Goal: Task Accomplishment & Management: Use online tool/utility

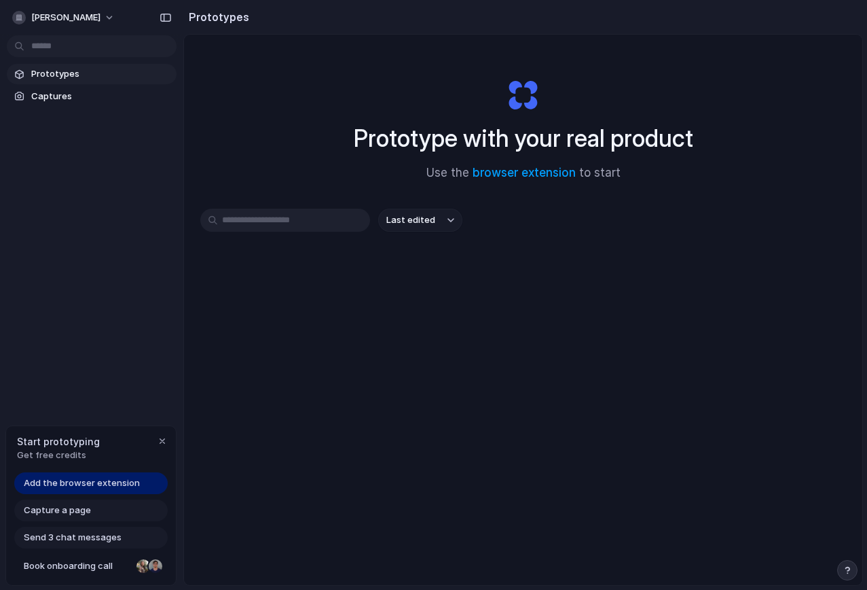
click at [117, 458] on div "Start prototyping Get free credits" at bounding box center [91, 448] width 170 height 44
click at [92, 484] on span "Add the browser extension" at bounding box center [82, 483] width 116 height 14
click at [102, 463] on div "Start prototyping Get free credits" at bounding box center [91, 448] width 170 height 44
click at [101, 482] on span "Add the browser extension" at bounding box center [82, 483] width 116 height 14
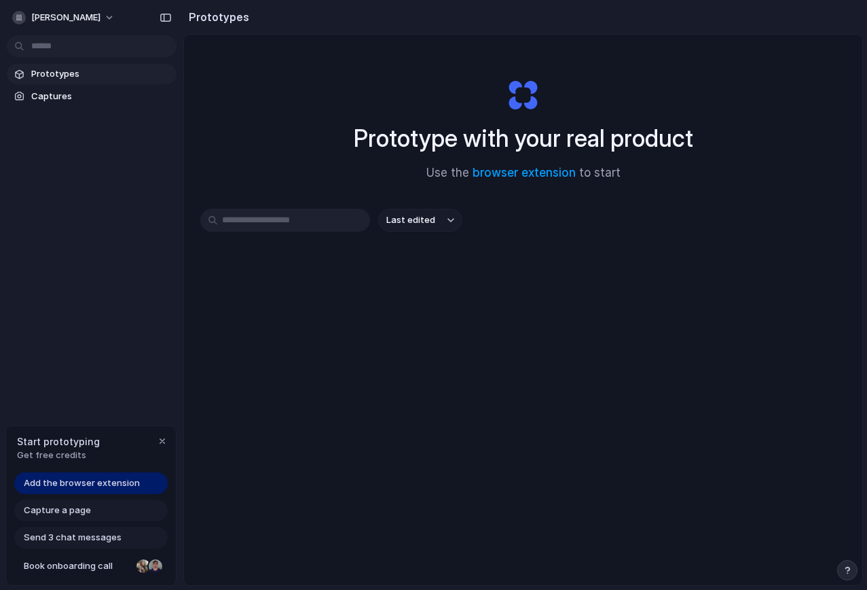
click at [101, 391] on div "andrew-gray Prototypes Captures Start prototyping Get free credits Add the brow…" at bounding box center [91, 295] width 183 height 590
click at [83, 487] on span "Add the browser extension" at bounding box center [82, 483] width 116 height 14
click at [81, 506] on span "Capture a page" at bounding box center [57, 510] width 67 height 14
click at [64, 513] on span "Capture a page" at bounding box center [57, 510] width 67 height 14
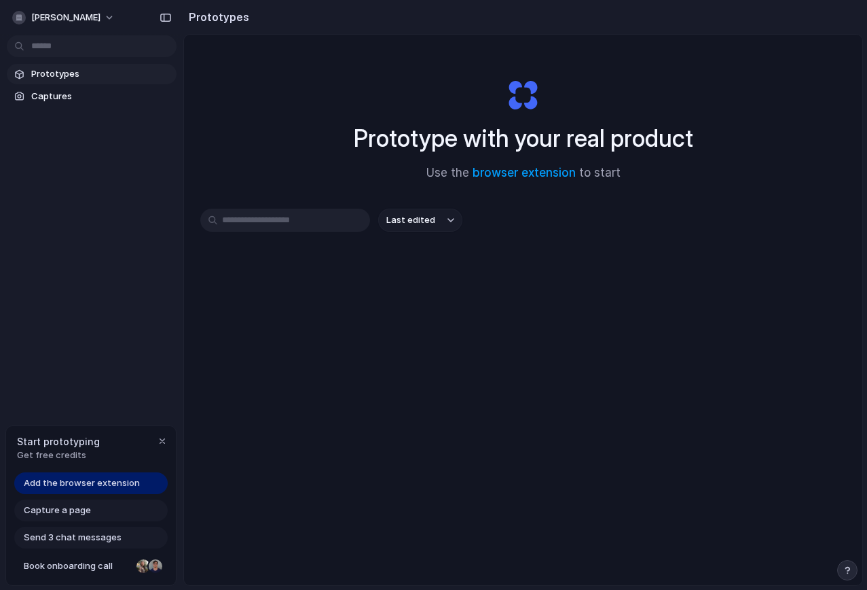
click at [89, 467] on div "Start prototyping Get free credits" at bounding box center [91, 448] width 170 height 44
click at [89, 486] on span "Add the browser extension" at bounding box center [82, 483] width 116 height 14
click at [84, 481] on span "Add the browser extension" at bounding box center [82, 483] width 116 height 14
click at [85, 482] on span "Add the browser extension" at bounding box center [82, 483] width 116 height 14
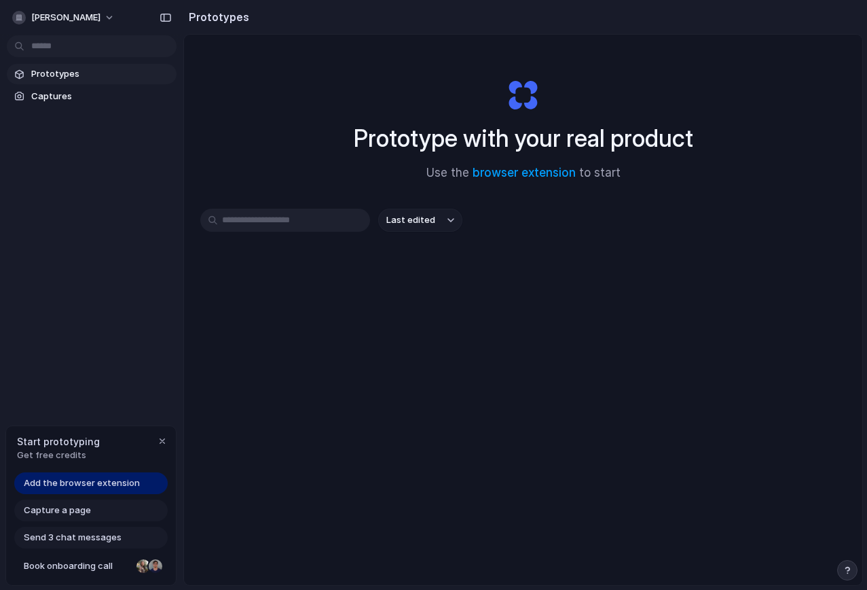
click at [47, 524] on div "Add the browser extension Capture a page Send 3 chat messages Book onboarding c…" at bounding box center [91, 528] width 170 height 113
click at [48, 520] on div "Capture a page" at bounding box center [90, 510] width 153 height 22
click at [111, 482] on span "Add the browser extension" at bounding box center [82, 483] width 116 height 14
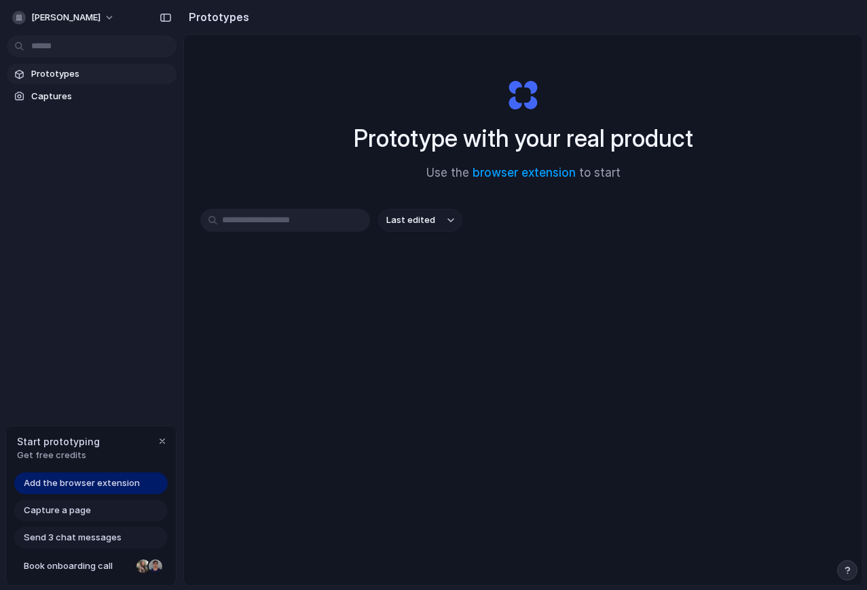
click at [111, 482] on span "Add the browser extension" at bounding box center [82, 483] width 116 height 14
click at [67, 103] on link "Captures" at bounding box center [92, 96] width 170 height 20
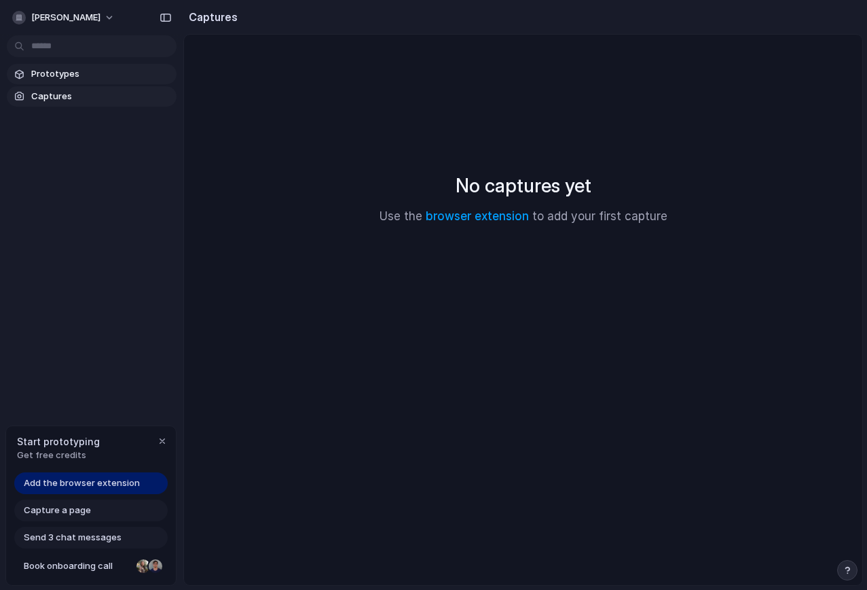
click at [56, 79] on span "Prototypes" at bounding box center [101, 74] width 140 height 14
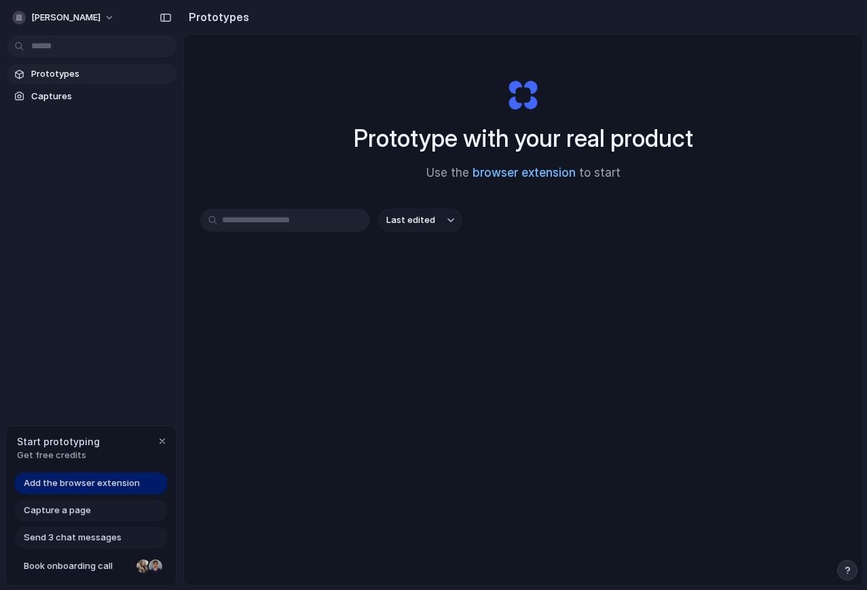
click at [538, 175] on link "browser extension" at bounding box center [524, 173] width 103 height 14
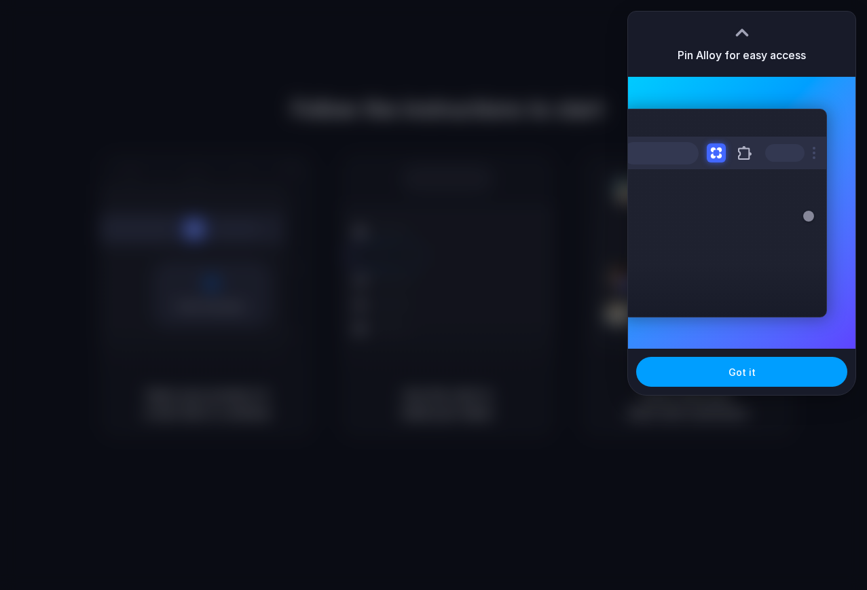
click at [733, 380] on button "Got it" at bounding box center [741, 372] width 211 height 30
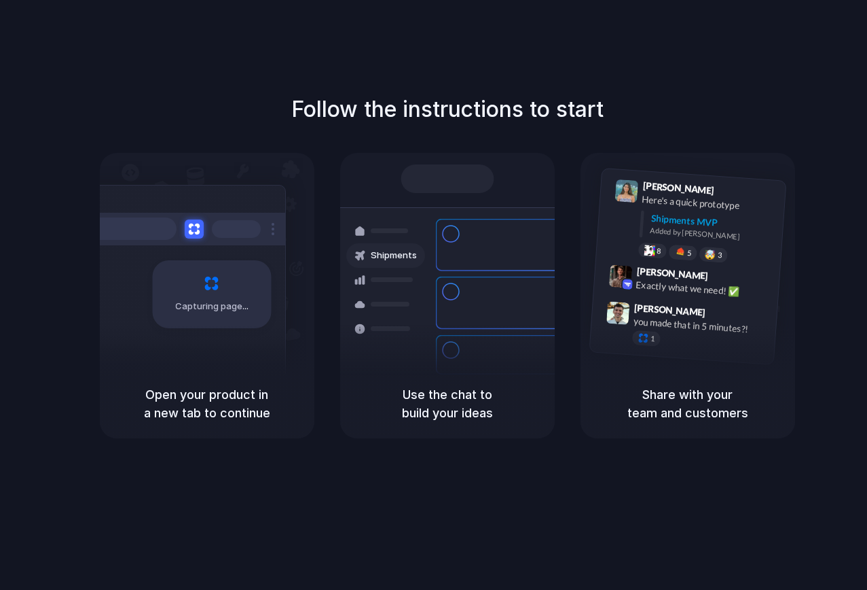
click at [238, 386] on h5 "Open your product in a new tab to continue" at bounding box center [207, 403] width 182 height 37
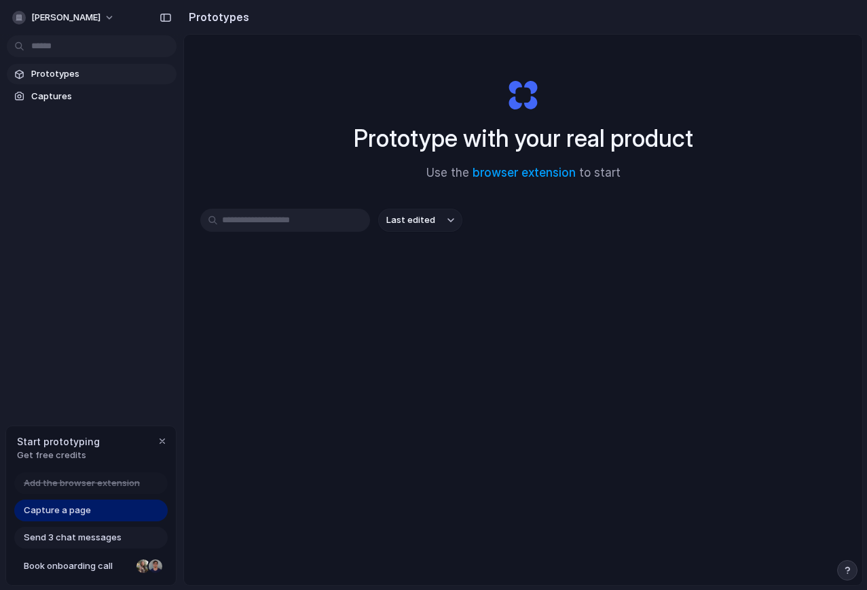
click at [81, 505] on span "Capture a page" at bounding box center [57, 510] width 67 height 14
click at [84, 537] on span "Send 3 chat messages" at bounding box center [73, 537] width 98 height 14
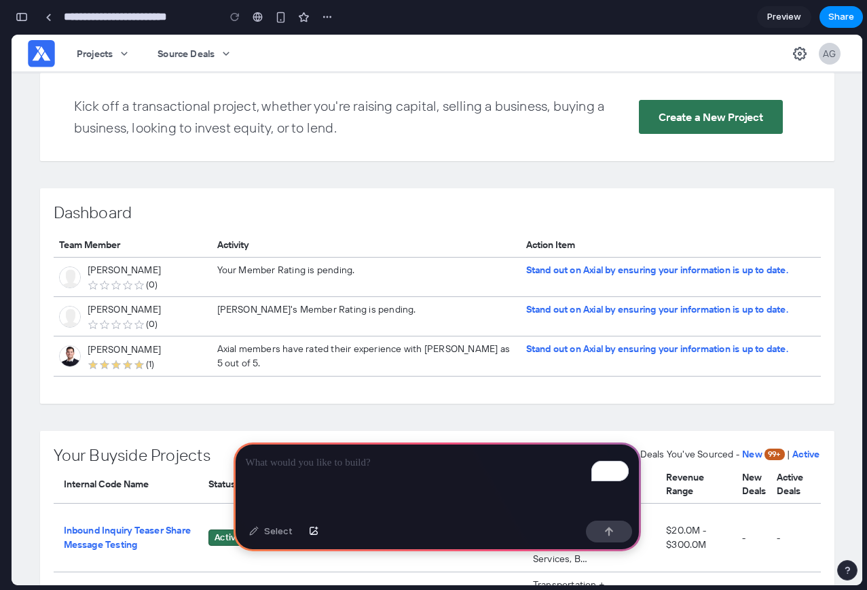
click at [343, 469] on p "To enrich screen reader interactions, please activate Accessibility in Grammarl…" at bounding box center [437, 462] width 383 height 16
click at [26, 15] on div "button" at bounding box center [22, 17] width 12 height 10
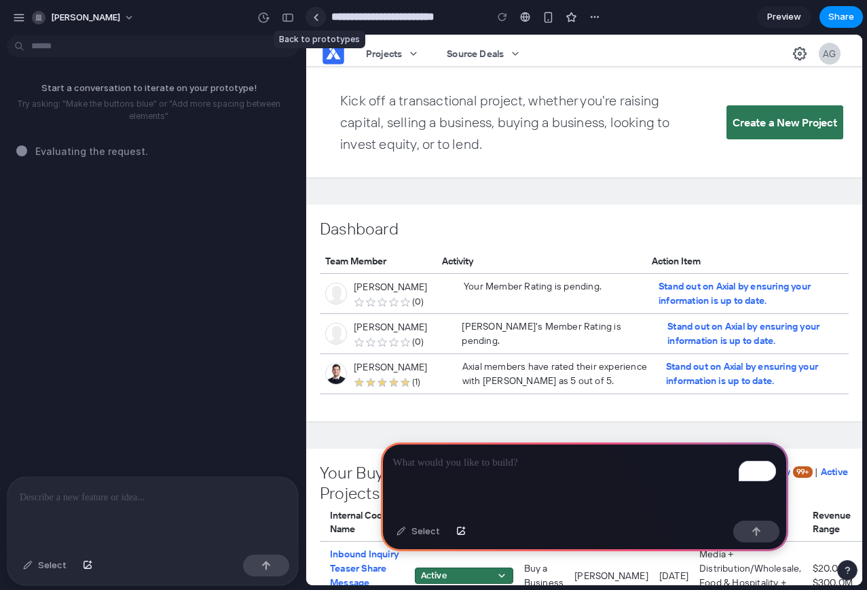
click at [317, 20] on div at bounding box center [316, 17] width 6 height 7
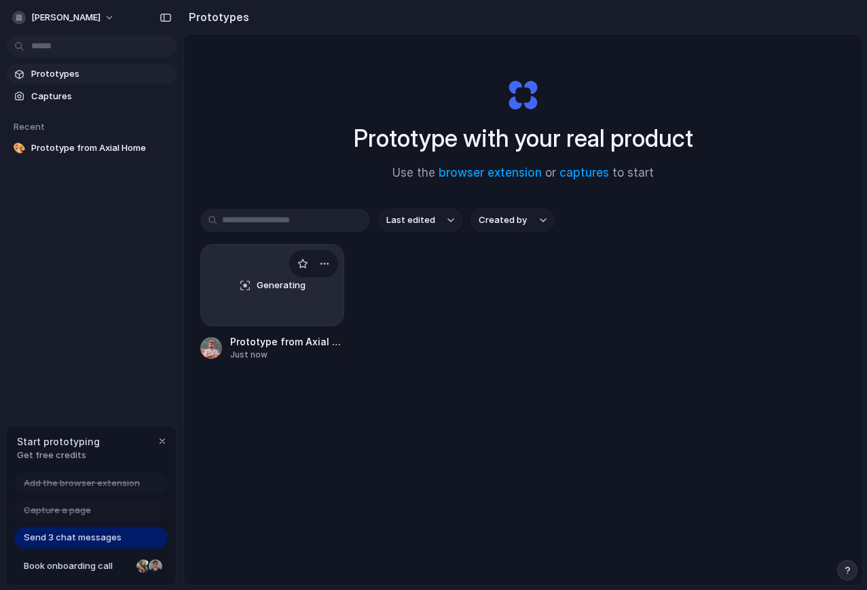
click at [275, 289] on span "Generating" at bounding box center [281, 285] width 49 height 14
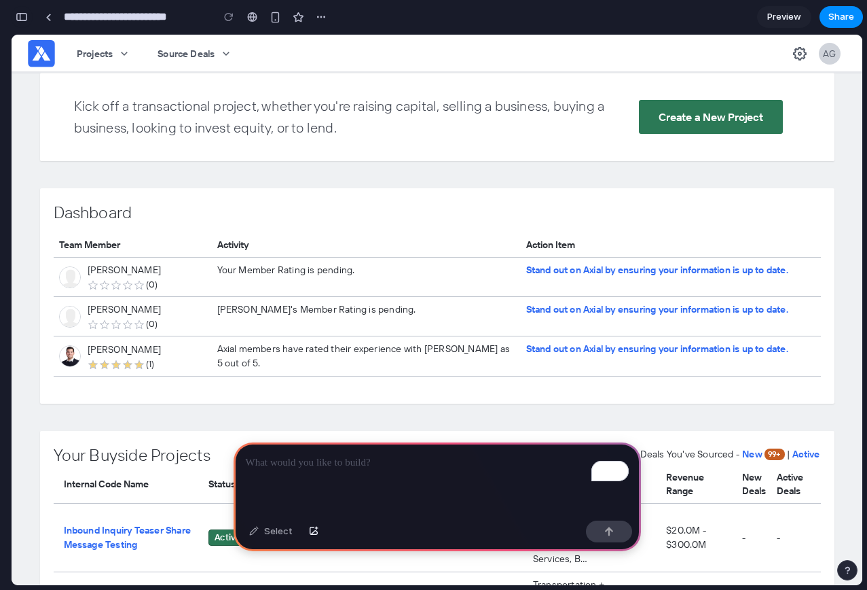
click at [25, 16] on div "button" at bounding box center [22, 17] width 12 height 10
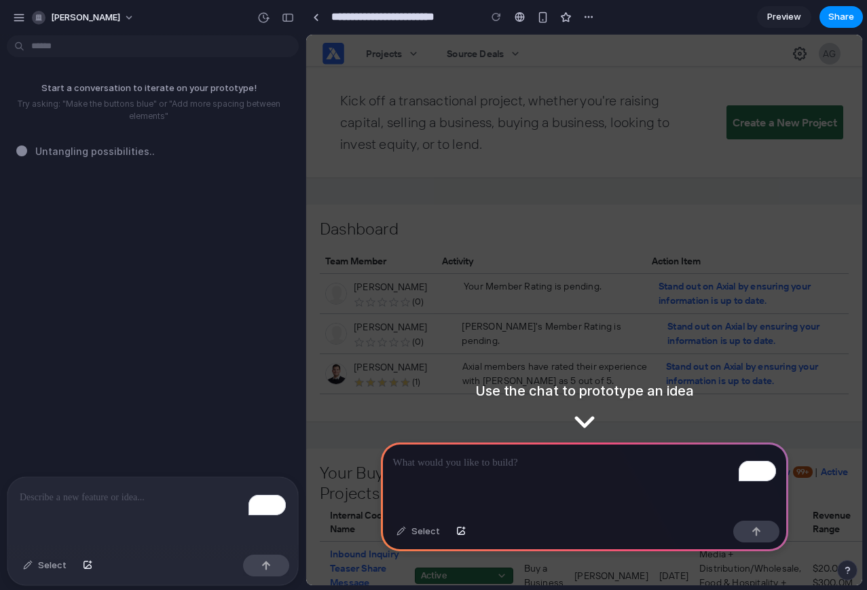
click at [581, 486] on div "To enrich screen reader interactions, please activate Accessibility in Grammarl…" at bounding box center [584, 478] width 407 height 73
click at [582, 412] on div "Dashboard Team Member Activity Action Item Andrew Gray (0) Your Member Rating i…" at bounding box center [584, 312] width 556 height 217
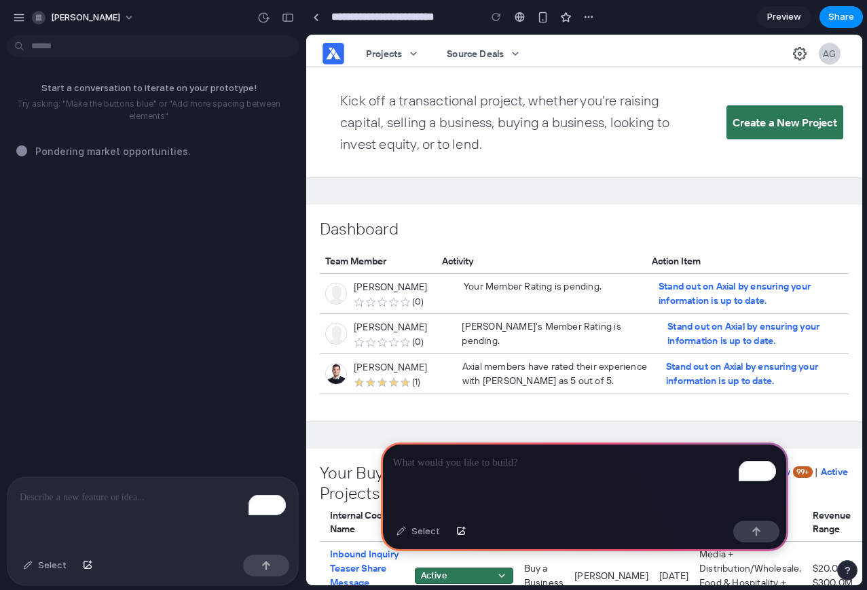
click at [149, 149] on span "Pondering market opportunities ." at bounding box center [113, 151] width 156 height 14
click at [284, 16] on div "button" at bounding box center [288, 18] width 12 height 10
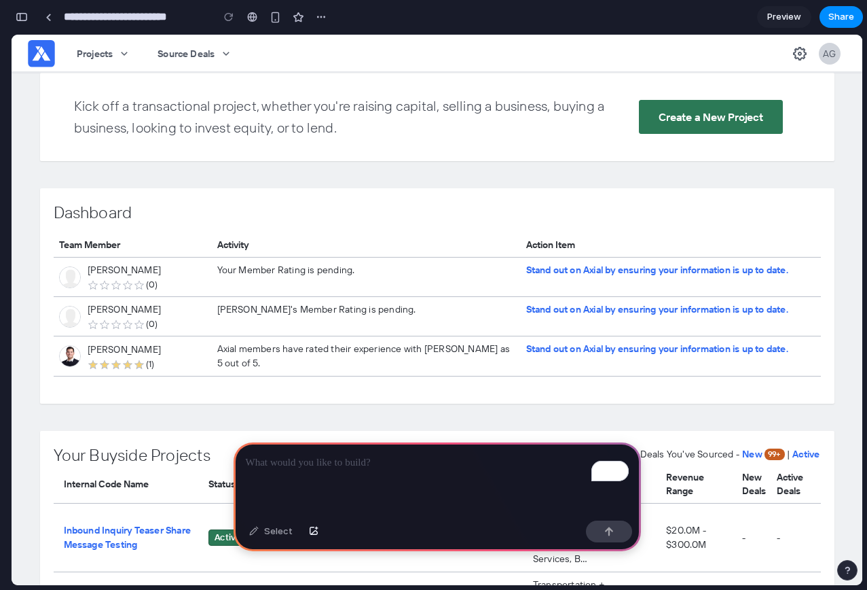
click at [350, 458] on p "To enrich screen reader interactions, please activate Accessibility in Grammarl…" at bounding box center [437, 462] width 383 height 16
click at [373, 485] on div "To enrich screen reader interactions, please activate Accessibility in Grammarl…" at bounding box center [437, 478] width 407 height 73
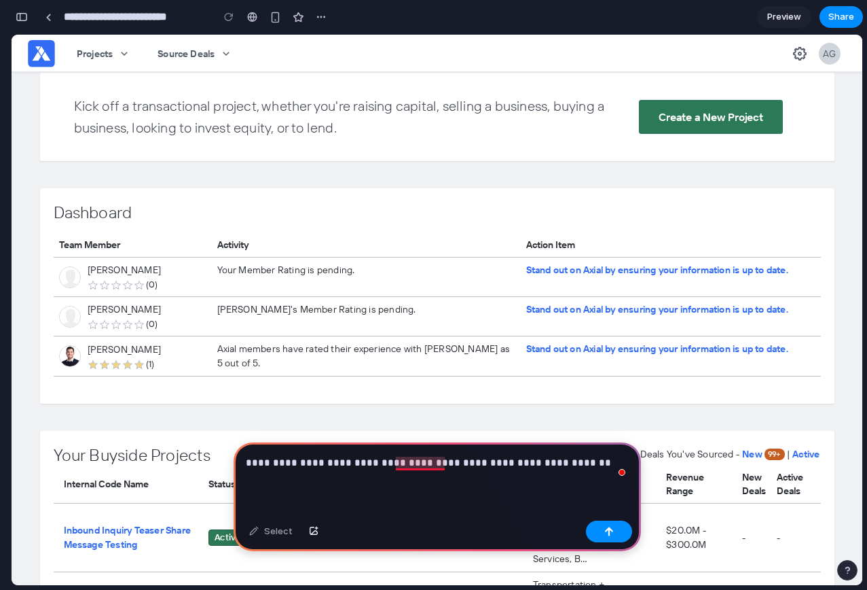
click at [418, 467] on p "**********" at bounding box center [437, 462] width 383 height 16
click at [585, 464] on p "**********" at bounding box center [437, 462] width 383 height 16
click at [369, 462] on p "**********" at bounding box center [437, 462] width 383 height 16
click at [604, 465] on p "**********" at bounding box center [437, 462] width 383 height 16
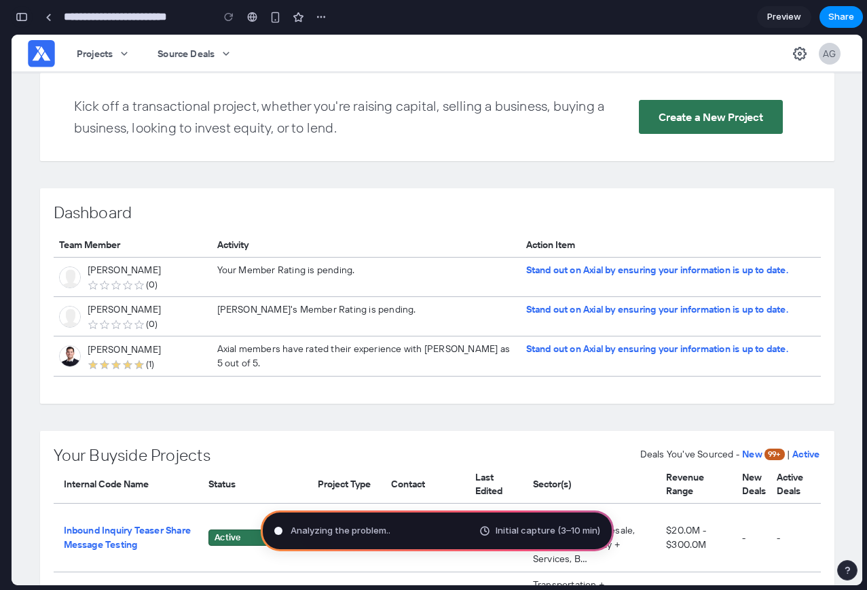
click at [24, 16] on div "button" at bounding box center [22, 17] width 12 height 10
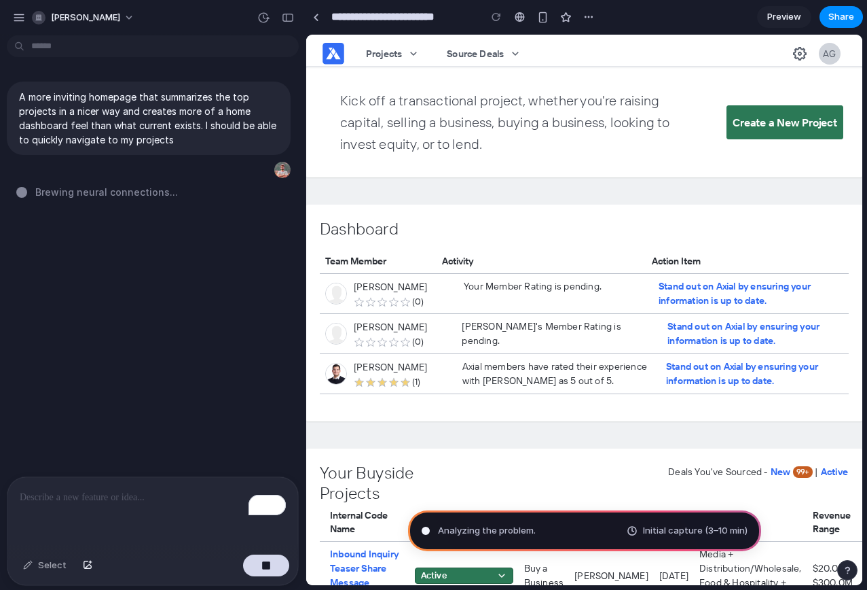
click at [183, 321] on div "A more inviting homepage that summarizes the top projects in a nicer way and cr…" at bounding box center [148, 258] width 297 height 435
click at [715, 530] on span "Initial capture (3–10 min)" at bounding box center [695, 531] width 105 height 14
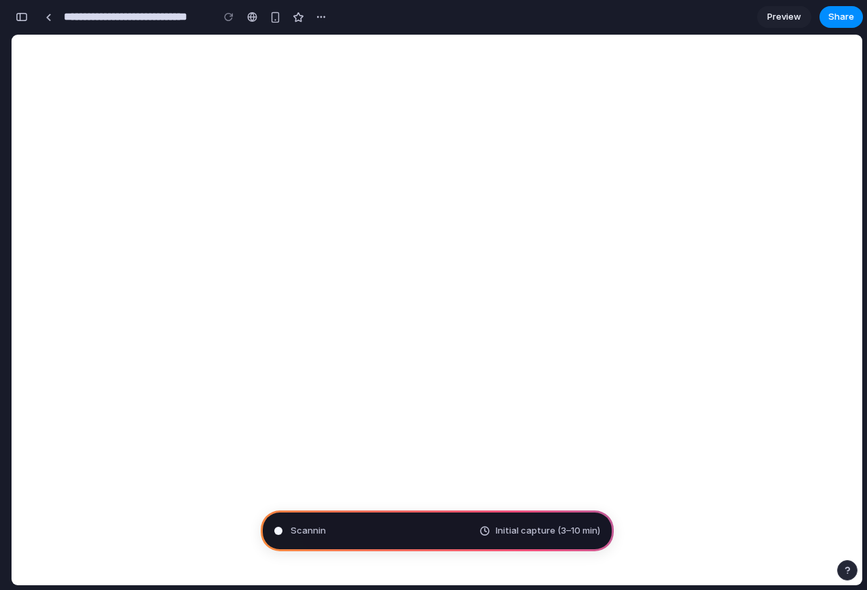
type input "**********"
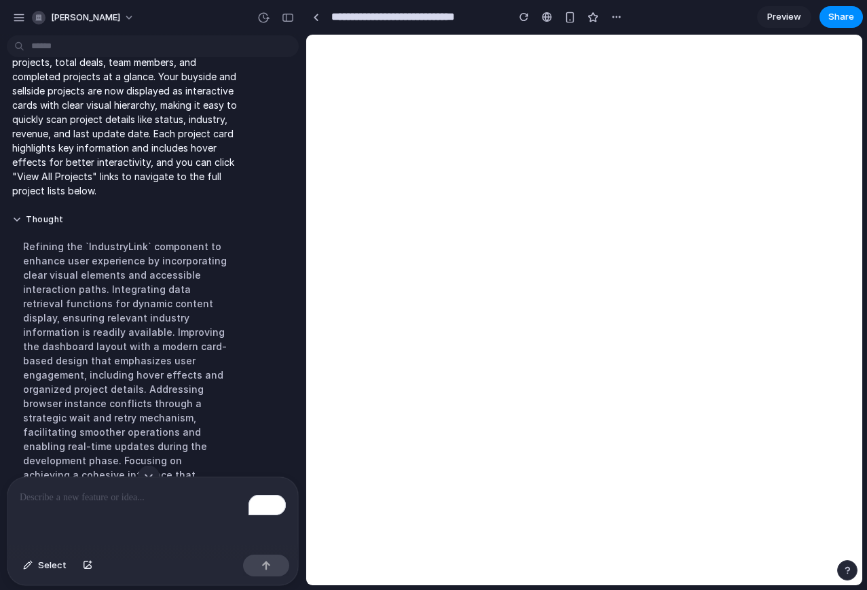
scroll to position [232, 0]
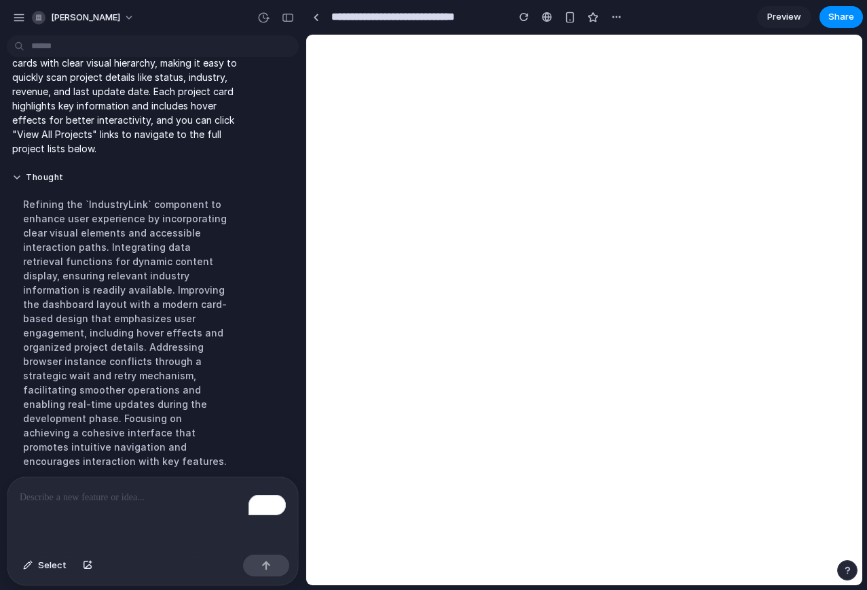
click at [177, 286] on div "Refining the `IndustryLink` component to enhance user experience by incorporati…" at bounding box center [125, 332] width 227 height 287
click at [290, 20] on div "button" at bounding box center [288, 18] width 12 height 10
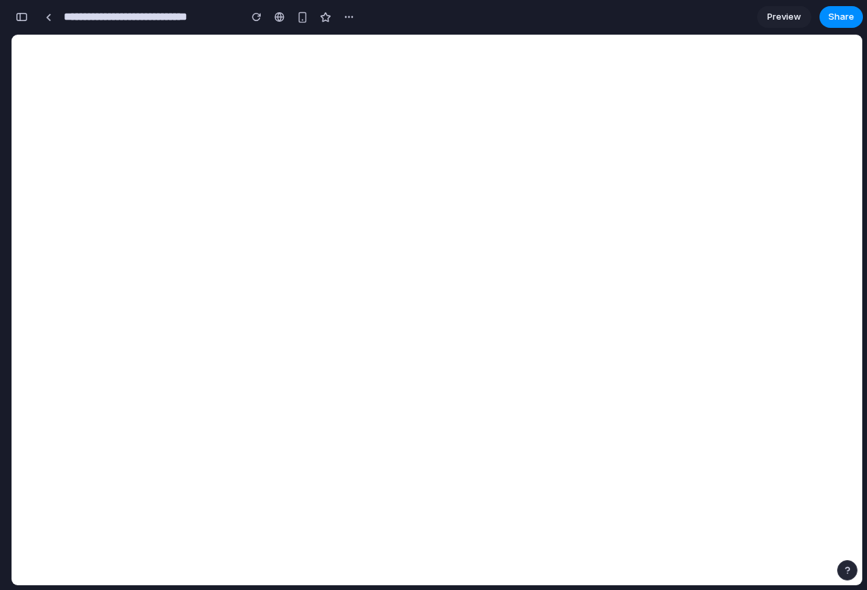
scroll to position [317, 0]
click at [793, 14] on span "Preview" at bounding box center [784, 17] width 34 height 14
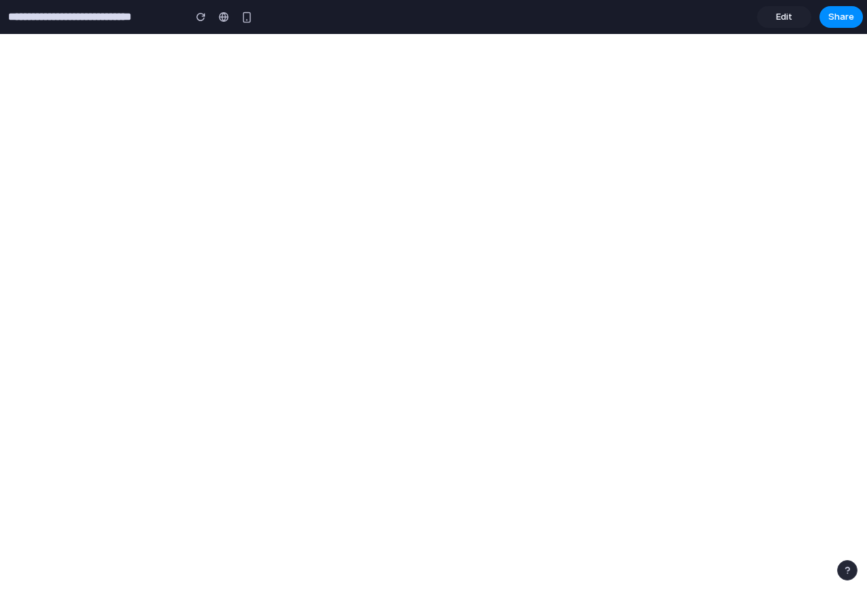
click at [783, 21] on span "Edit" at bounding box center [784, 17] width 16 height 14
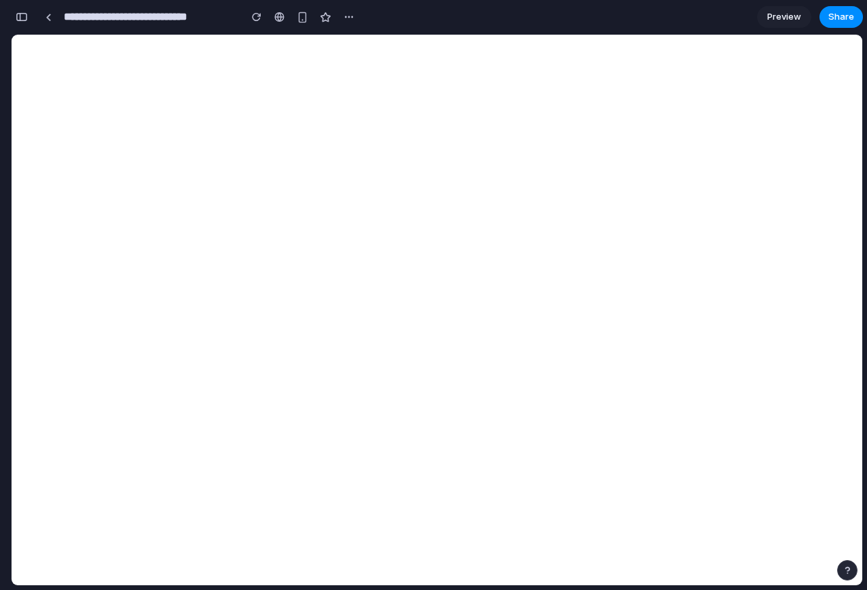
scroll to position [281, 0]
click at [788, 17] on span "Preview" at bounding box center [784, 17] width 34 height 14
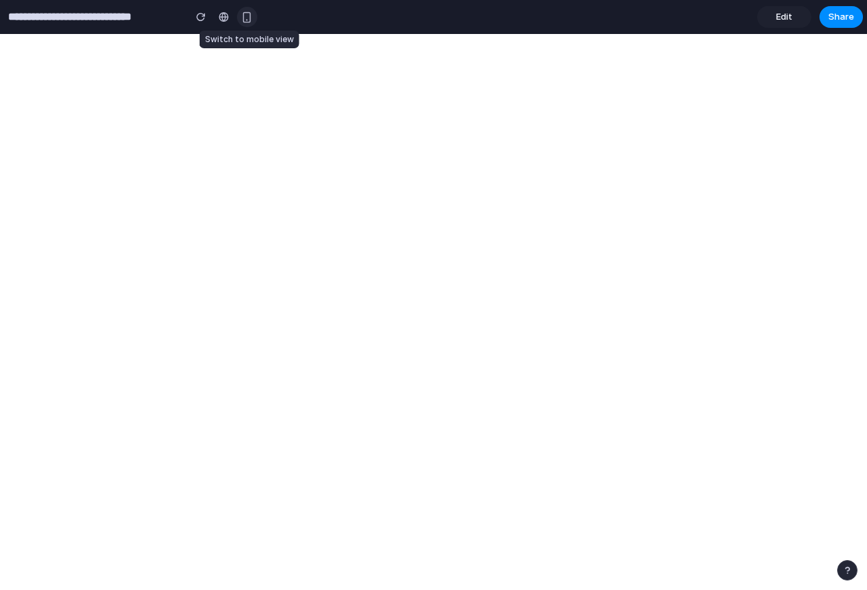
click at [245, 19] on div "button" at bounding box center [247, 18] width 12 height 12
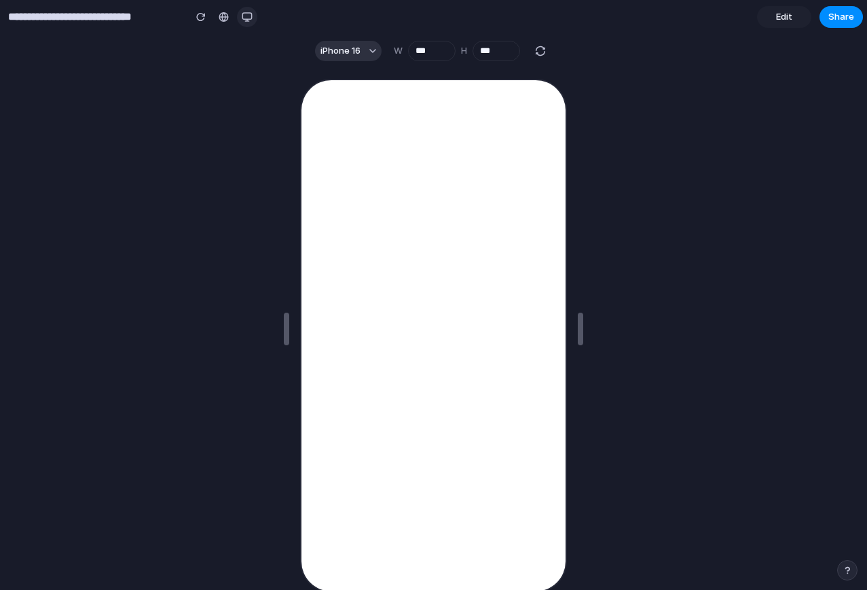
click at [248, 14] on div "button" at bounding box center [247, 17] width 11 height 11
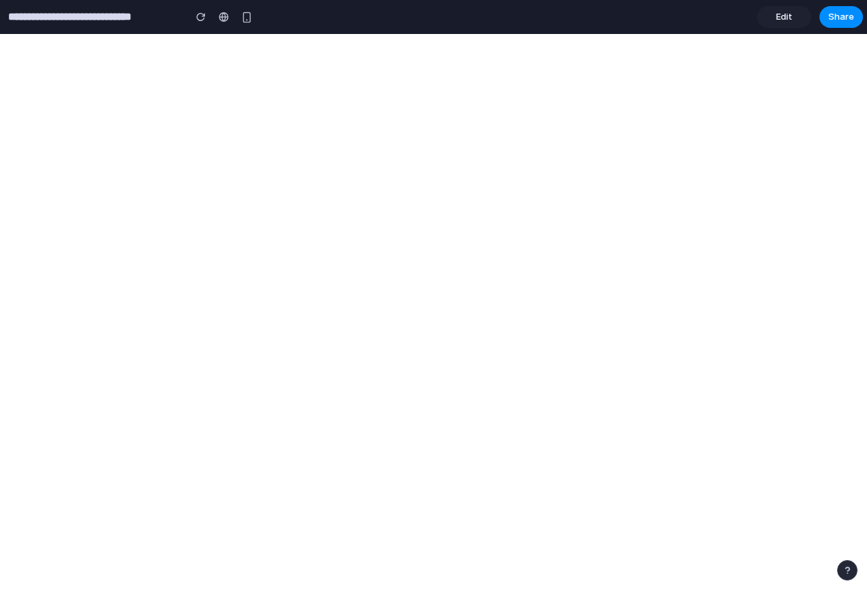
click at [783, 22] on span "Edit" at bounding box center [784, 17] width 16 height 14
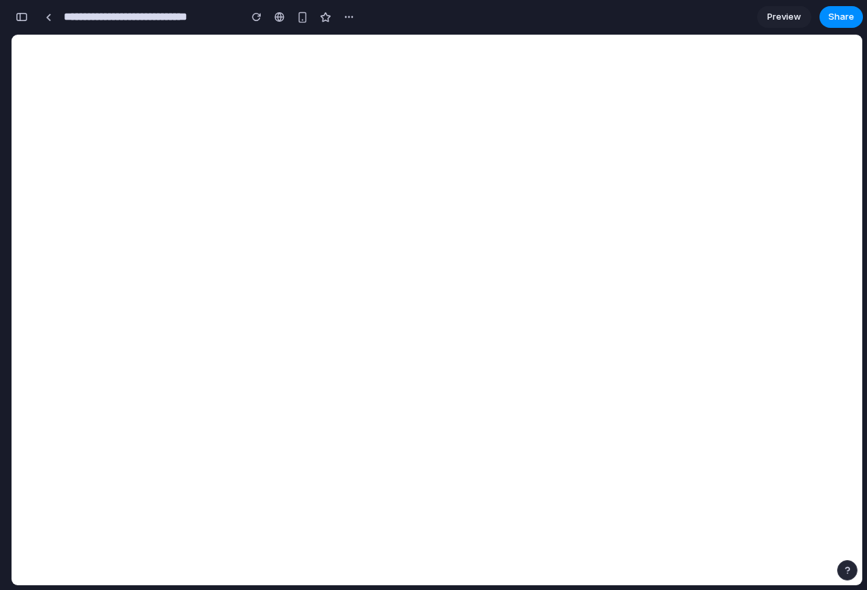
scroll to position [281, 0]
click at [44, 17] on link at bounding box center [48, 17] width 20 height 20
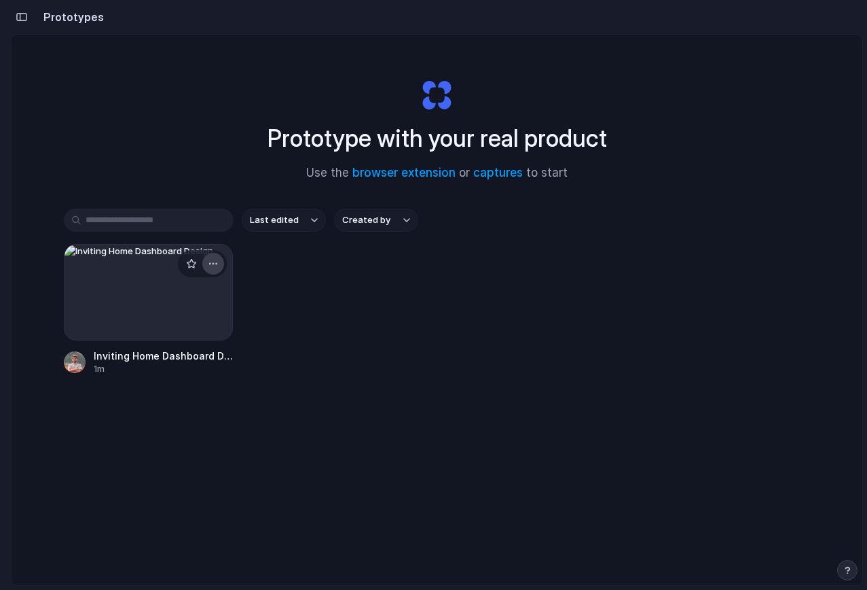
click at [219, 256] on button "button" at bounding box center [213, 264] width 22 height 22
click at [195, 353] on li "Delete" at bounding box center [174, 360] width 96 height 22
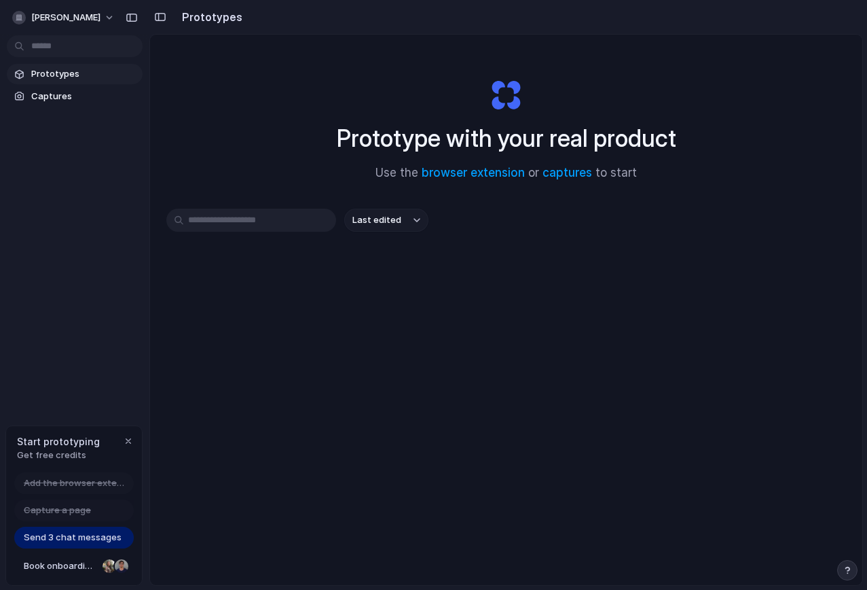
click at [9, 12] on div at bounding box center [6, 295] width 12 height 590
click at [88, 536] on span "Send 3 chat messages" at bounding box center [73, 537] width 98 height 14
click at [125, 437] on div "button" at bounding box center [128, 440] width 11 height 11
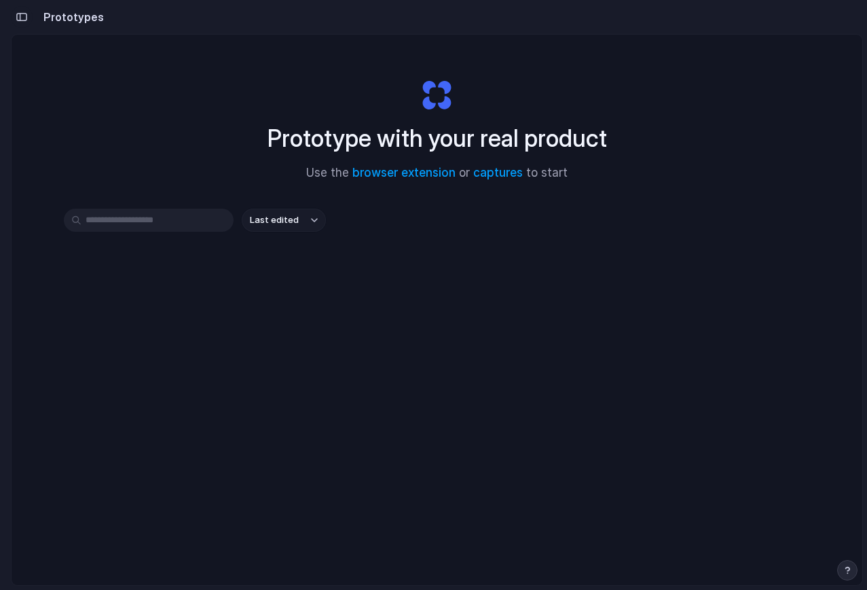
click at [23, 16] on div "button" at bounding box center [22, 17] width 12 height 10
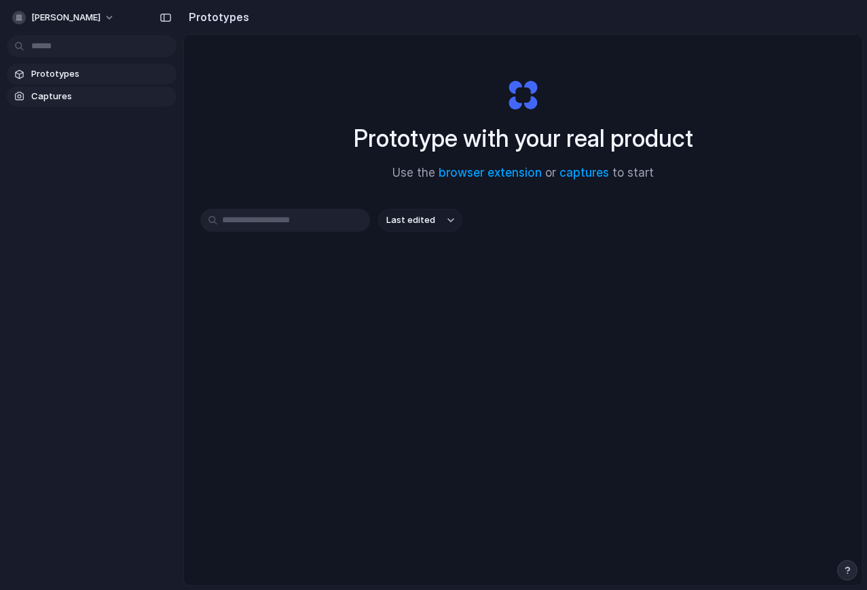
click at [58, 90] on span "Captures" at bounding box center [101, 97] width 140 height 14
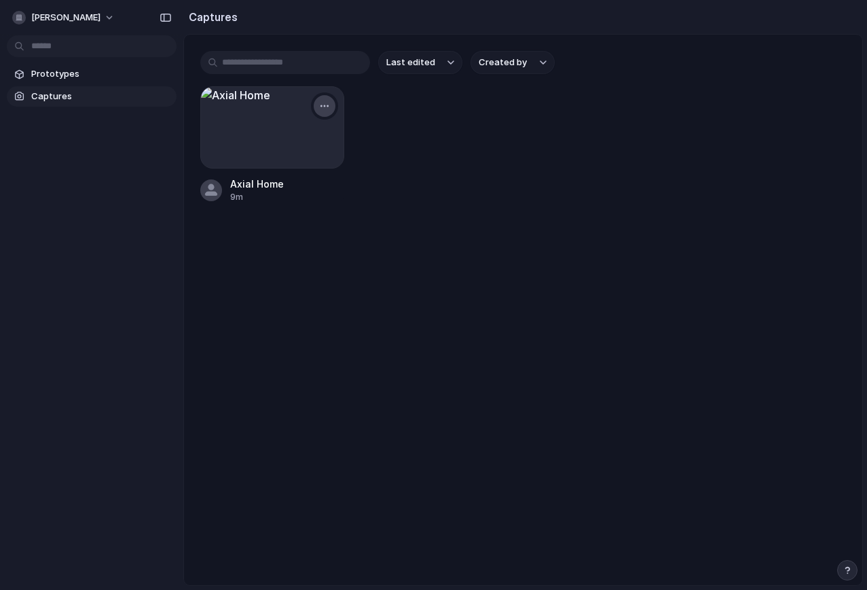
click at [325, 109] on div "button" at bounding box center [324, 106] width 11 height 11
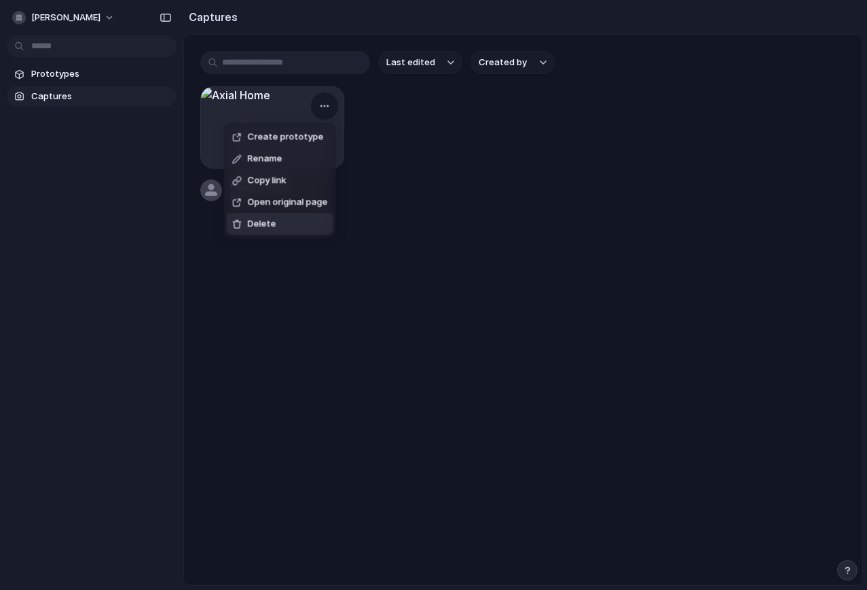
click at [275, 225] on li "Delete" at bounding box center [280, 224] width 107 height 22
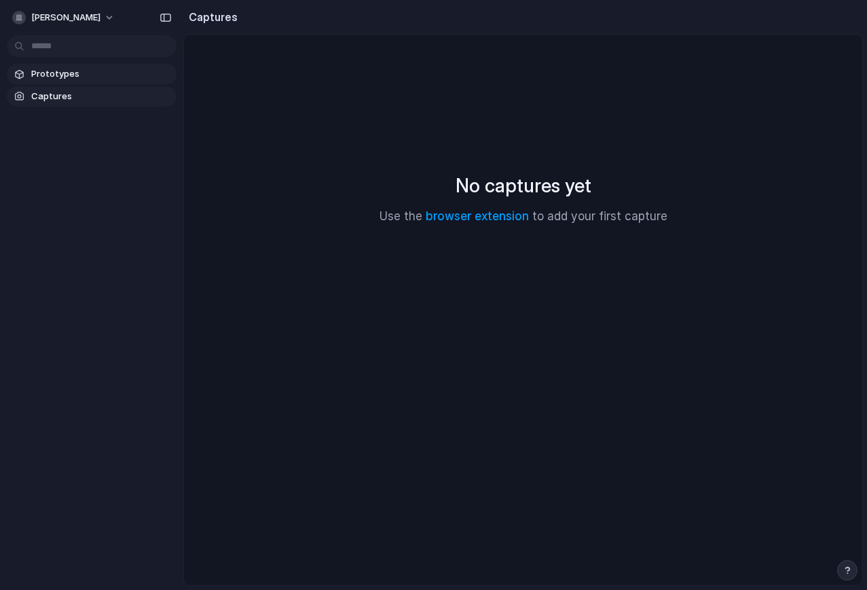
click at [66, 78] on span "Prototypes" at bounding box center [101, 74] width 140 height 14
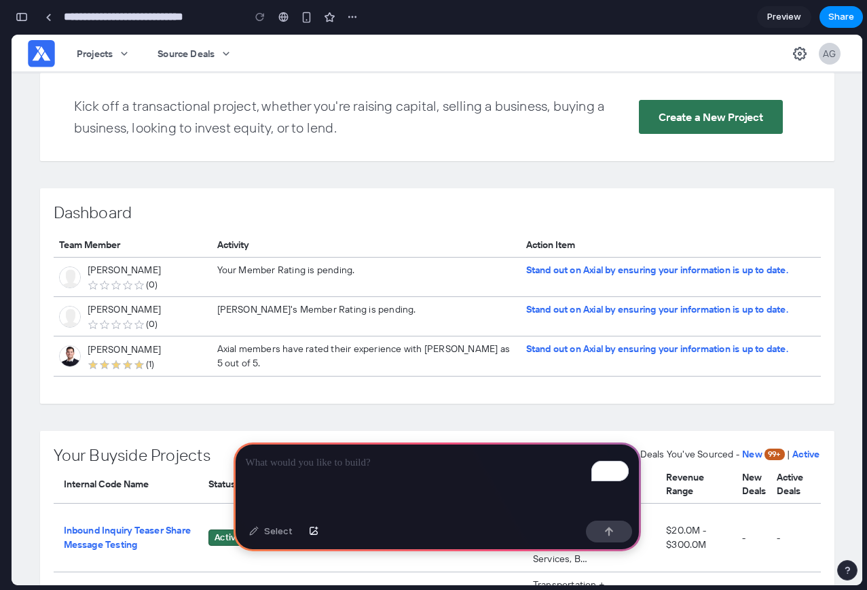
click at [353, 464] on p "To enrich screen reader interactions, please activate Accessibility in Grammarl…" at bounding box center [437, 462] width 383 height 16
click at [264, 529] on div "Select" at bounding box center [270, 531] width 57 height 22
click at [314, 474] on div "To enrich screen reader interactions, please activate Accessibility in Grammarl…" at bounding box center [437, 478] width 407 height 73
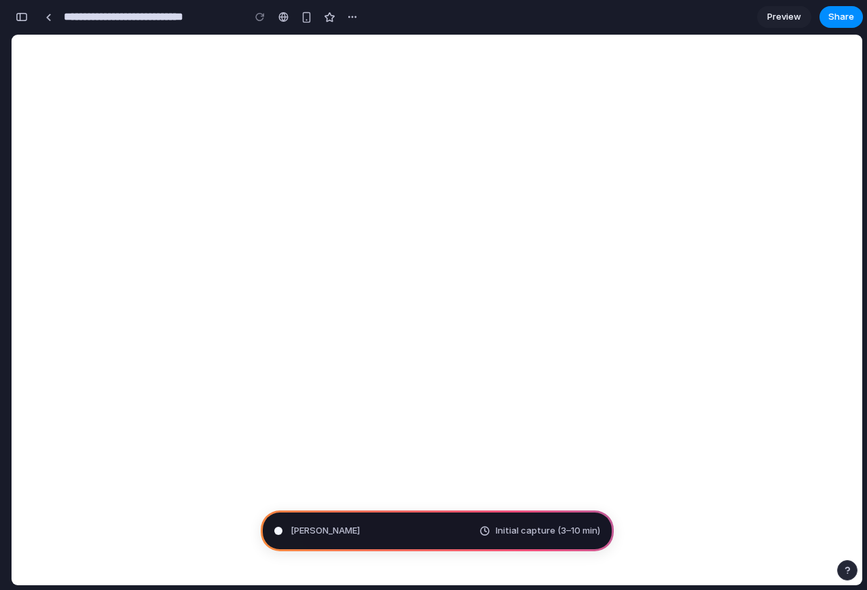
scroll to position [808, 0]
type input "**********"
click at [29, 16] on button "button" at bounding box center [22, 17] width 22 height 22
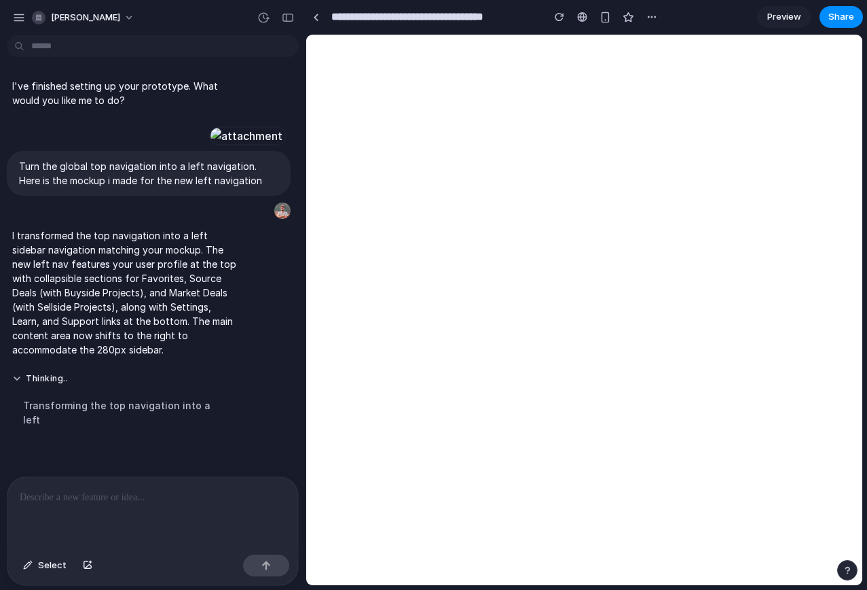
scroll to position [985, 0]
click at [158, 435] on div "Transforming the top navigation into a left" at bounding box center [125, 412] width 227 height 45
click at [126, 365] on div "I transformed the top navigation into a left sidebar navigation matching your m…" at bounding box center [126, 292] width 238 height 145
click at [81, 435] on div "Transforming the top navigation into a left" at bounding box center [125, 412] width 227 height 45
click at [79, 502] on p at bounding box center [153, 497] width 266 height 16
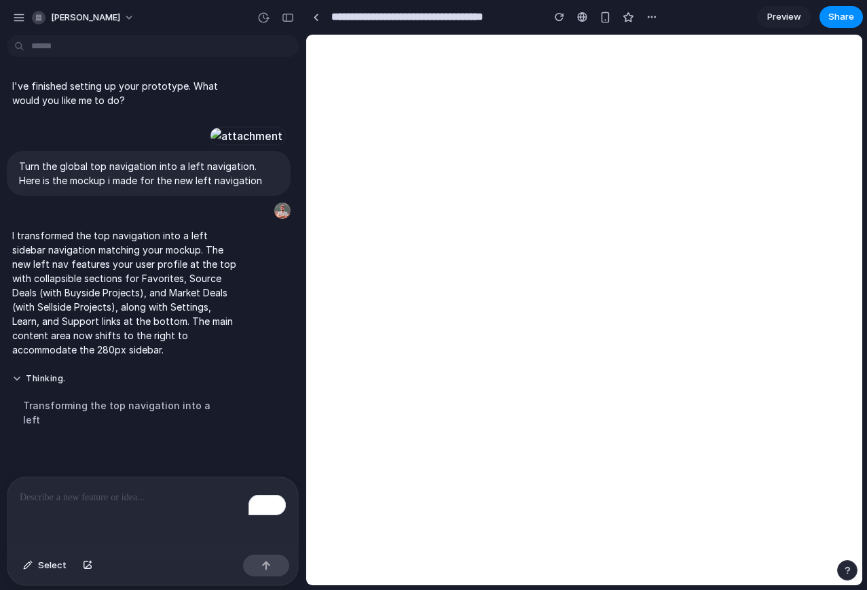
click at [92, 521] on div "To enrich screen reader interactions, please activate Accessibility in Grammarl…" at bounding box center [152, 513] width 291 height 72
click at [57, 558] on span "Select" at bounding box center [52, 565] width 29 height 14
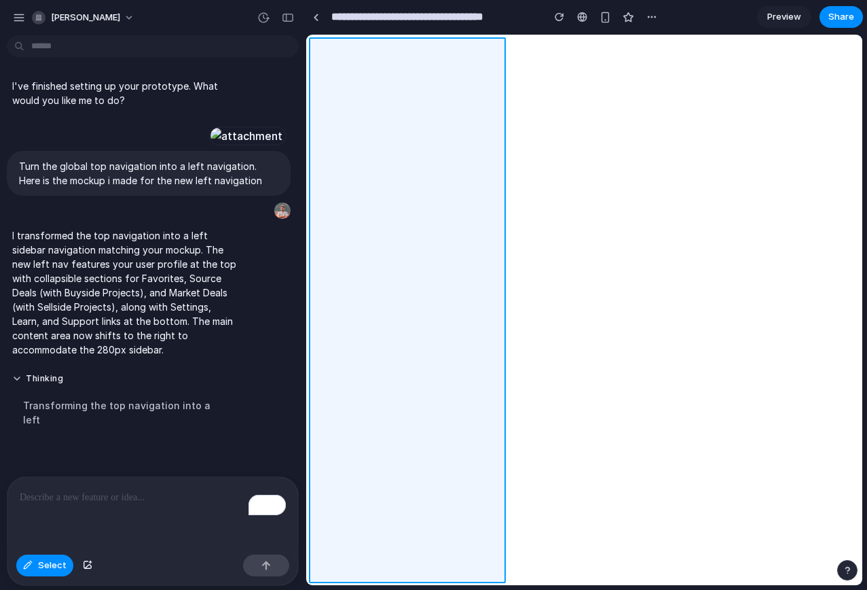
click at [496, 91] on div at bounding box center [585, 309] width 556 height 549
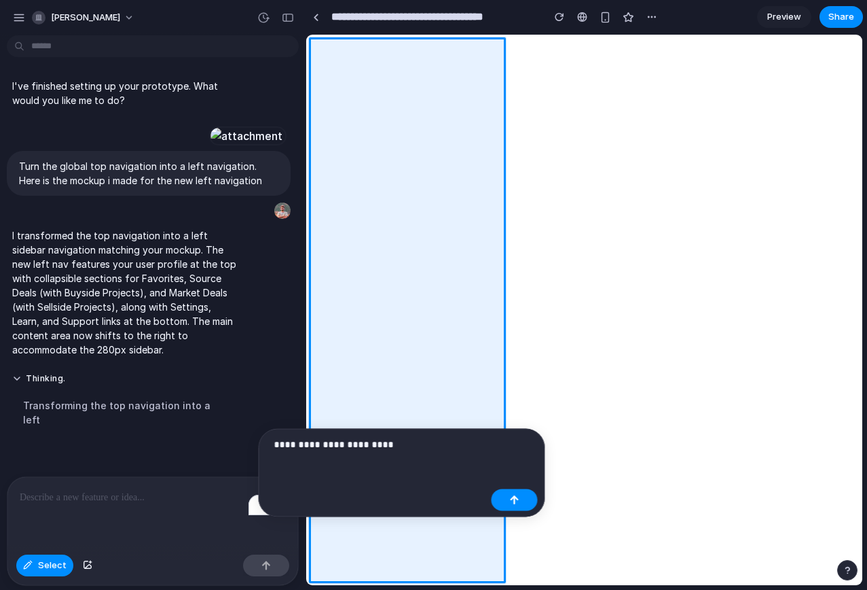
click at [354, 444] on p "**********" at bounding box center [380, 444] width 212 height 16
click at [353, 442] on p "**********" at bounding box center [380, 444] width 212 height 16
click at [352, 442] on p "**********" at bounding box center [380, 444] width 212 height 16
click at [386, 450] on p "**********" at bounding box center [380, 444] width 212 height 16
drag, startPoint x: 317, startPoint y: 446, endPoint x: 264, endPoint y: 444, distance: 53.7
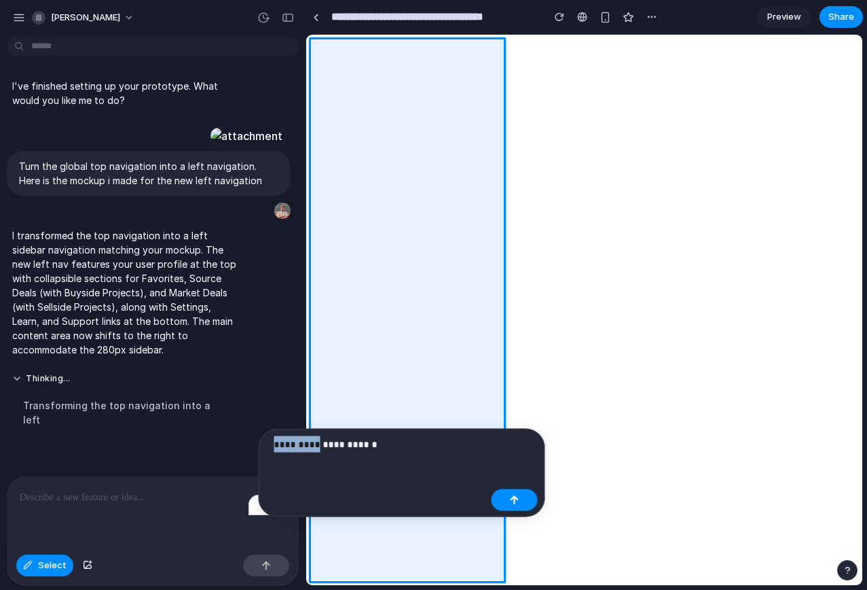
click at [264, 444] on div "**********" at bounding box center [402, 473] width 287 height 88
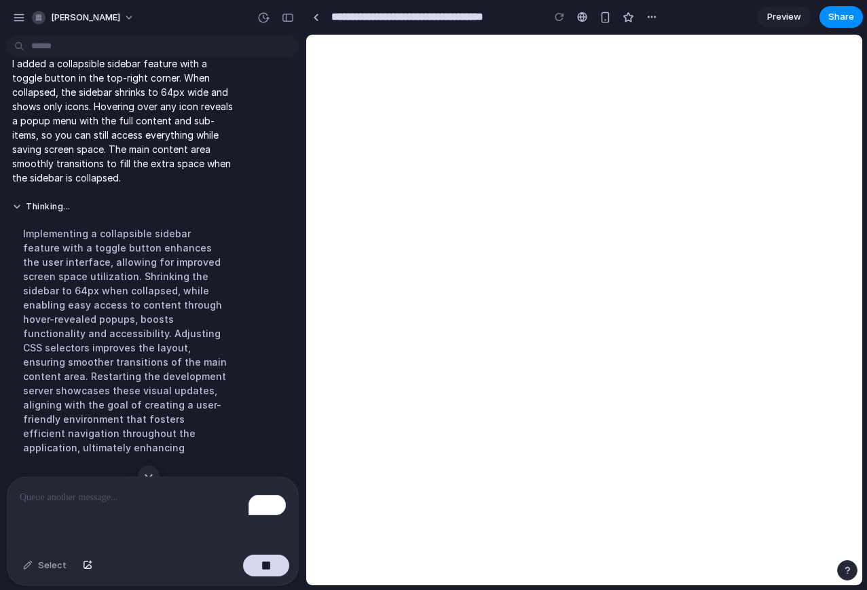
scroll to position [1466, 0]
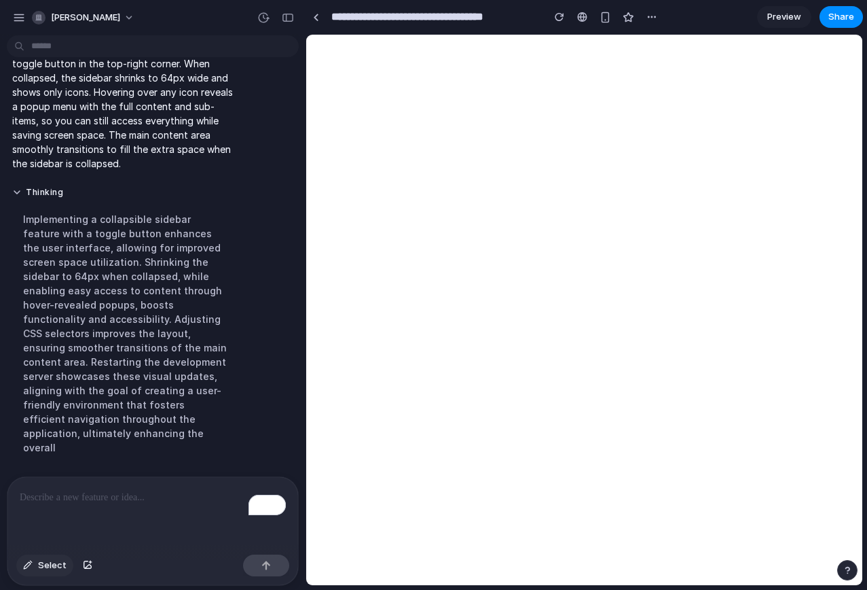
click at [35, 566] on button "Select" at bounding box center [44, 565] width 57 height 22
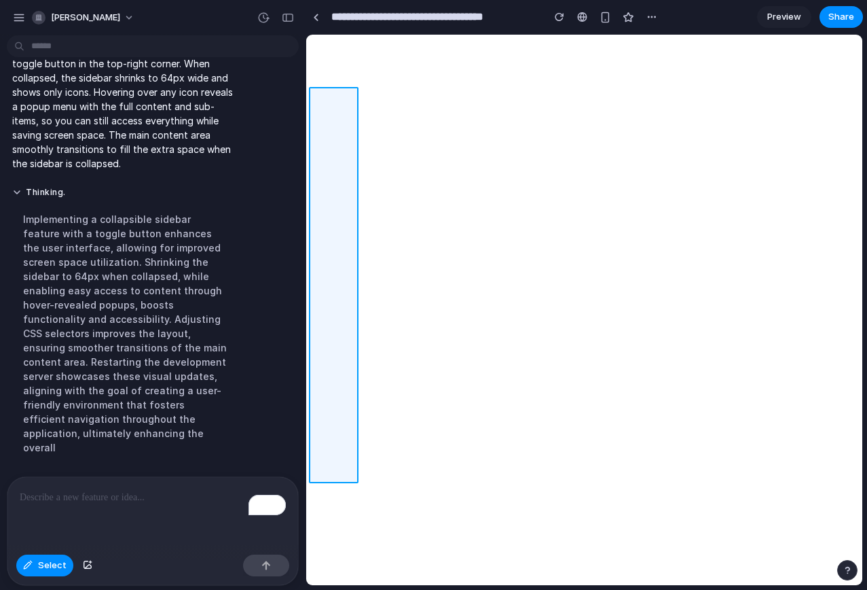
click at [312, 179] on div at bounding box center [585, 309] width 556 height 549
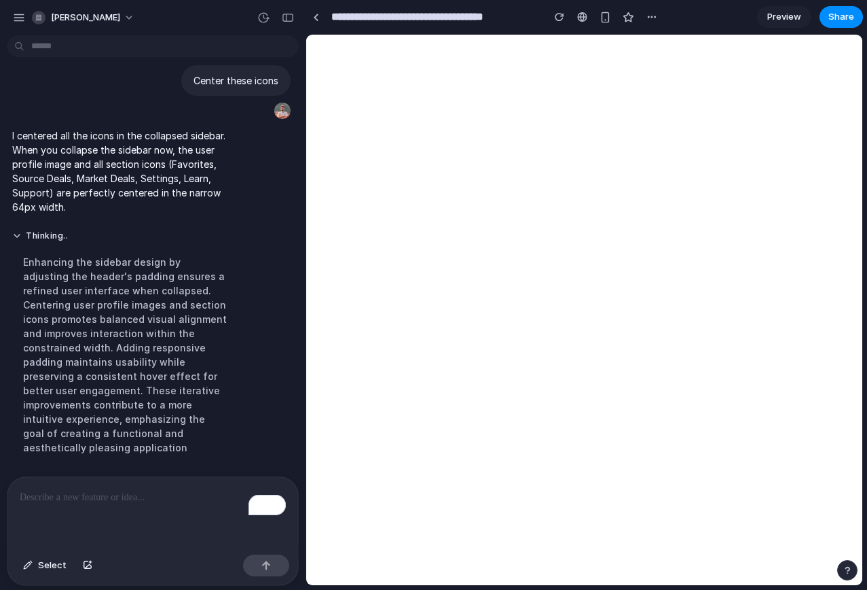
scroll to position [1618, 0]
click at [176, 316] on div "Enhancing the sidebar design by adjusting the header's padding ensures a refine…" at bounding box center [125, 355] width 227 height 216
click at [142, 511] on div "To enrich screen reader interactions, please activate Accessibility in Grammarl…" at bounding box center [152, 513] width 291 height 72
click at [76, 513] on div "To enrich screen reader interactions, please activate Accessibility in Grammarl…" at bounding box center [152, 513] width 291 height 72
click at [57, 571] on button "Select" at bounding box center [44, 565] width 57 height 22
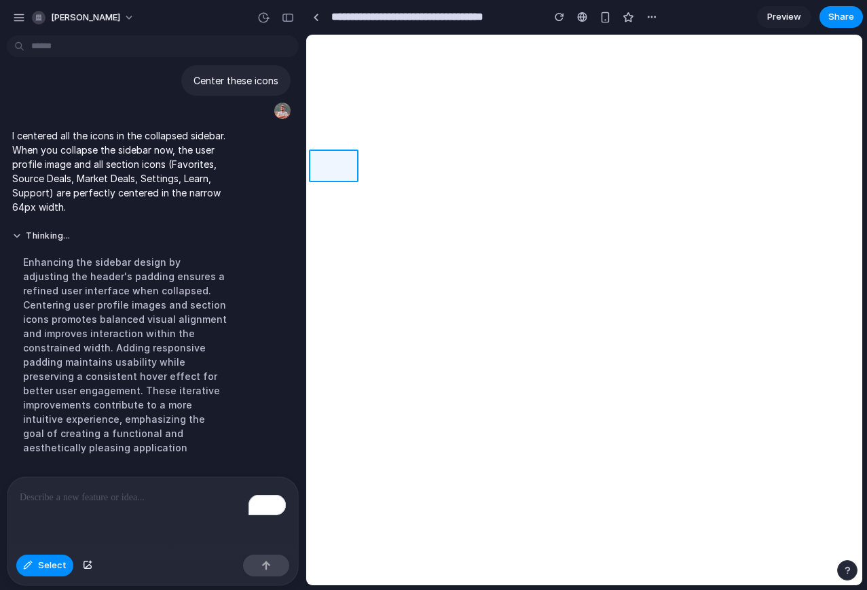
click at [329, 173] on div at bounding box center [585, 309] width 556 height 549
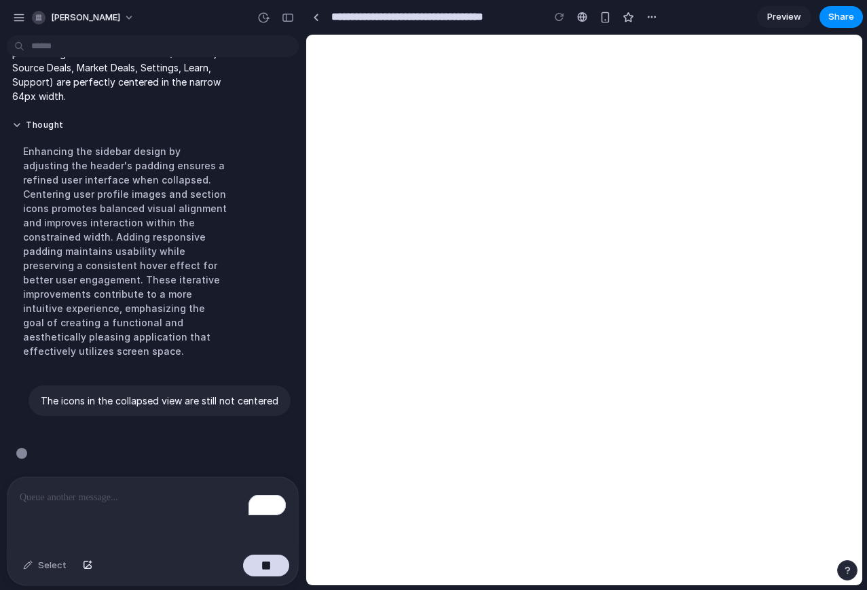
scroll to position [1729, 0]
click at [313, 20] on link at bounding box center [316, 17] width 20 height 20
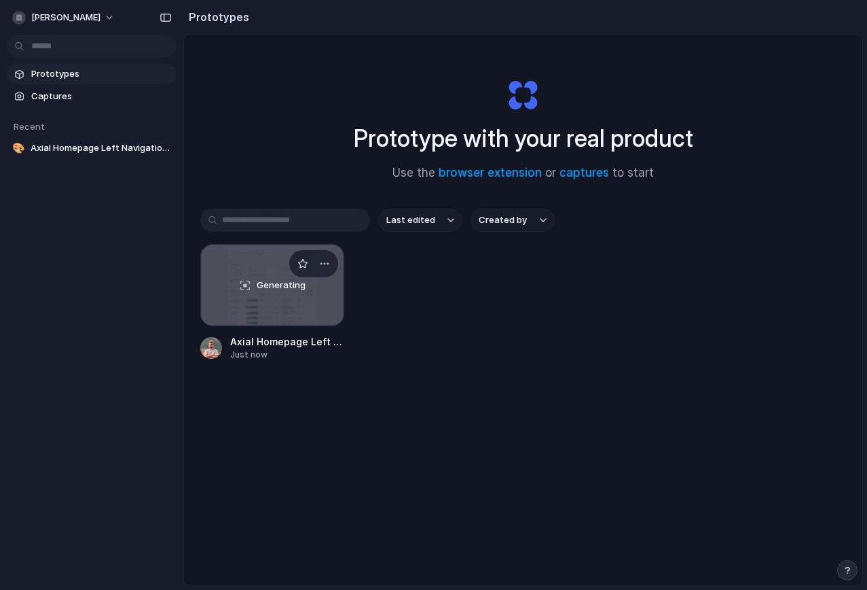
click at [268, 287] on span "Generating" at bounding box center [281, 285] width 49 height 14
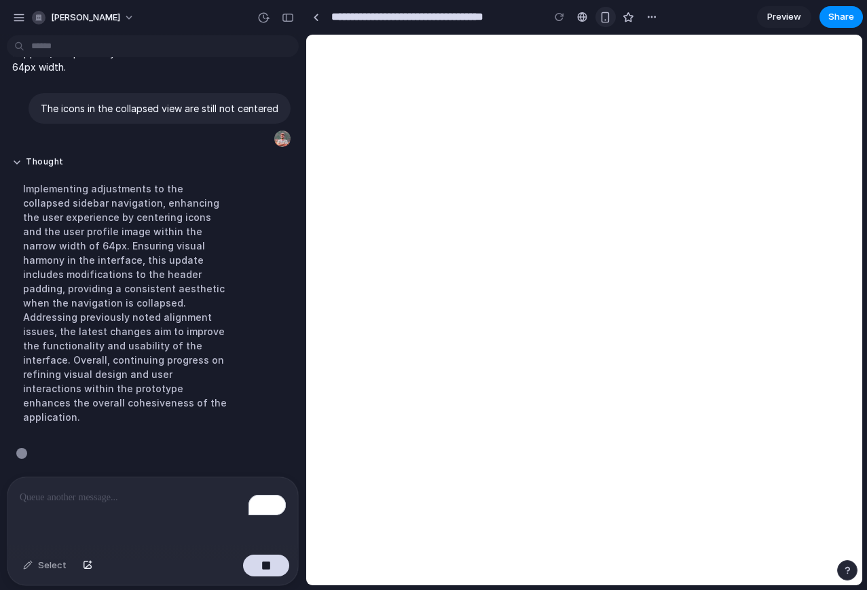
scroll to position [1771, 0]
click at [763, 16] on link "Preview" at bounding box center [784, 17] width 54 height 22
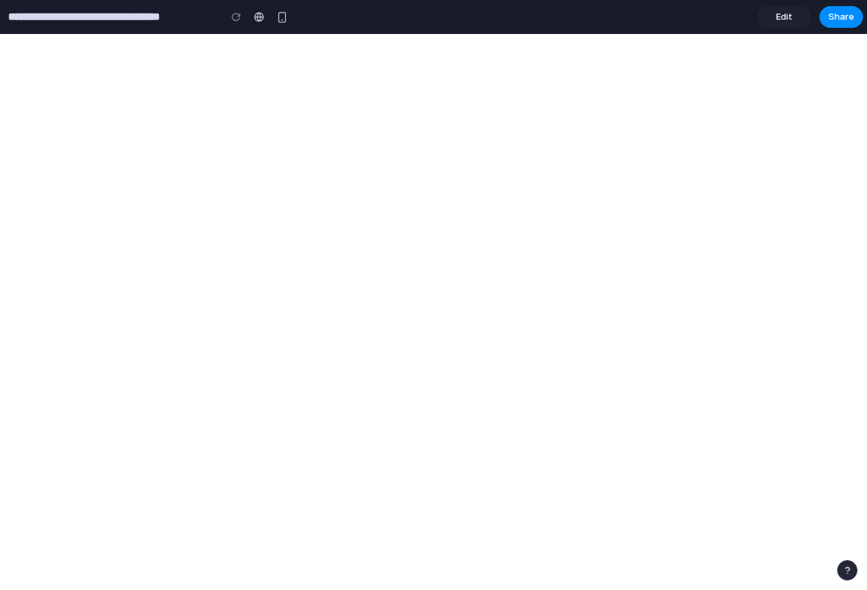
click at [791, 13] on span "Edit" at bounding box center [784, 17] width 16 height 14
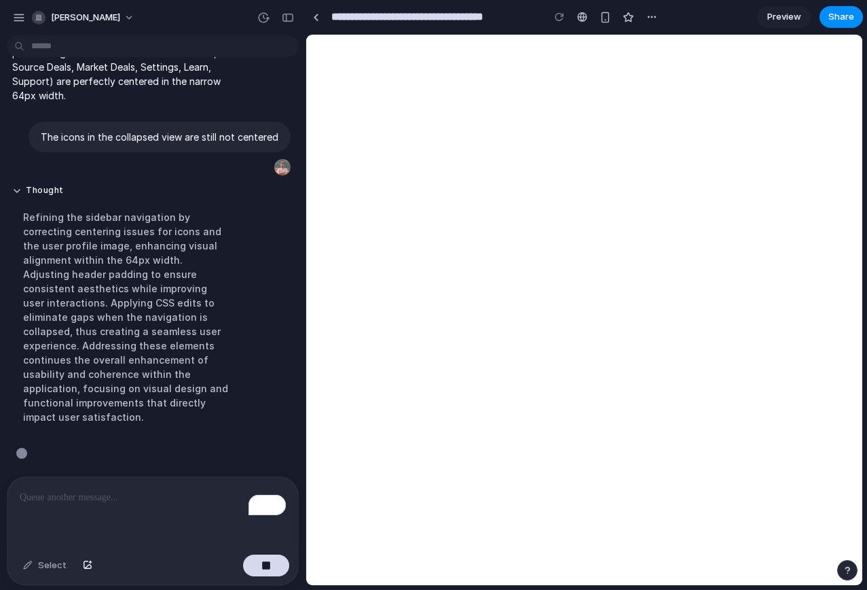
scroll to position [1757, 0]
click at [123, 402] on div "Refining the sidebar navigation by correcting centering issues for icons and th…" at bounding box center [125, 317] width 227 height 230
click at [121, 503] on p "To enrich screen reader interactions, please activate Accessibility in Grammarl…" at bounding box center [153, 497] width 266 height 16
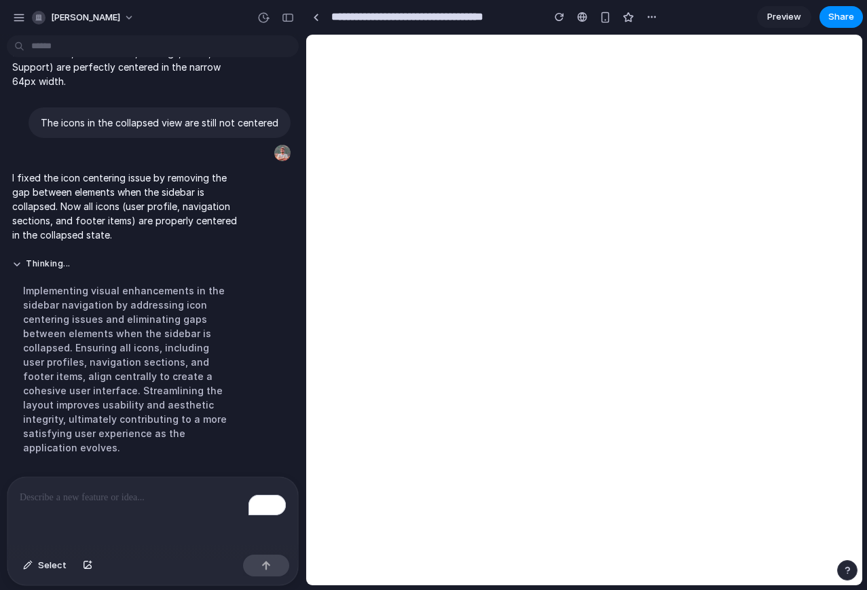
scroll to position [1771, 0]
click at [136, 508] on div "To enrich screen reader interactions, please activate Accessibility in Grammarl…" at bounding box center [152, 513] width 291 height 72
click at [163, 499] on p "**********" at bounding box center [153, 497] width 266 height 16
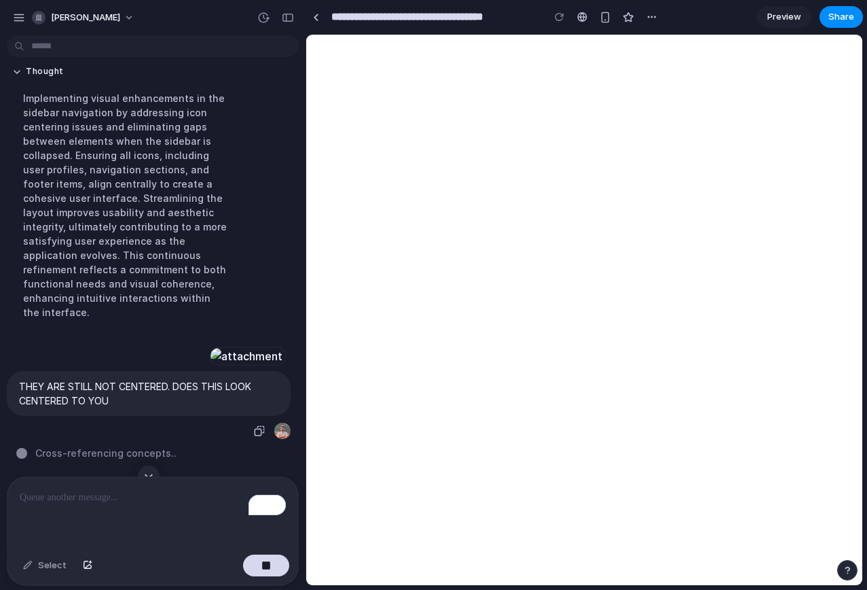
scroll to position [2377, 0]
click at [139, 439] on div "I've finished setting up your prototype. What would you like me to do? Turn the…" at bounding box center [148, 258] width 297 height 435
click at [237, 388] on p "THEY ARE STILL NOT CENTERED. DOES THIS LOOK CENTERED TO YOU" at bounding box center [148, 393] width 259 height 29
click at [177, 403] on p "THEY ARE STILL NOT CENTERED. DOES THIS LOOK CENTERED TO YOU" at bounding box center [148, 393] width 259 height 29
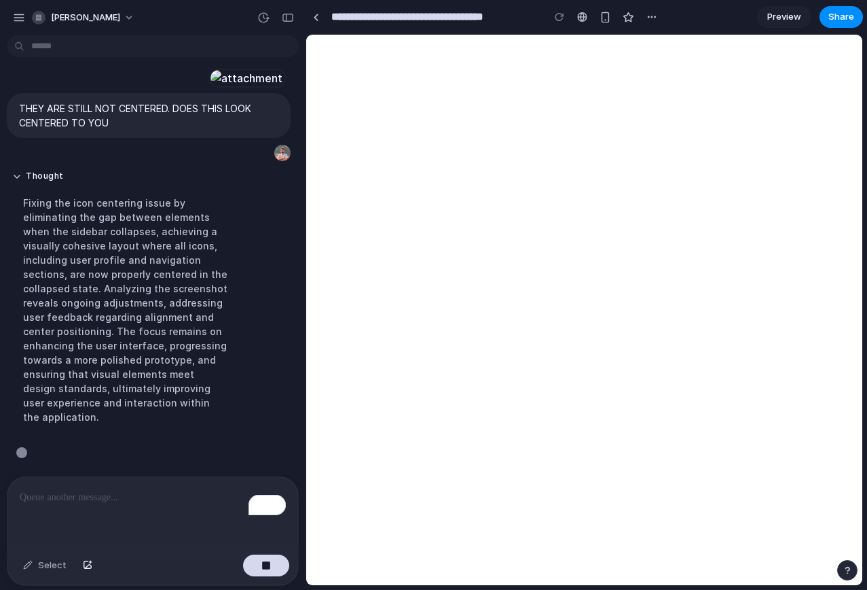
scroll to position [2405, 0]
click at [111, 353] on div "Fixing the icon centering issue by eliminating the gap between elements when th…" at bounding box center [125, 309] width 227 height 244
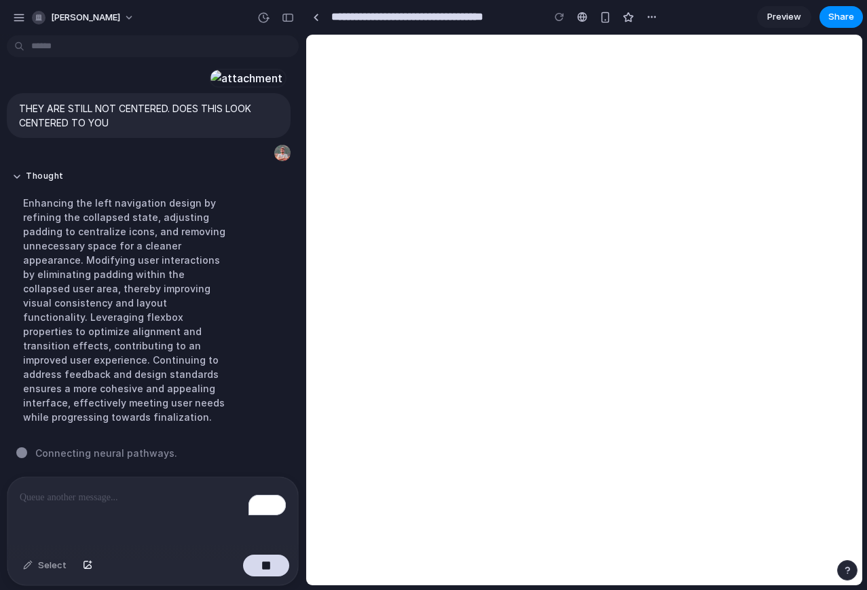
click at [134, 393] on div "Enhancing the left navigation design by refining the collapsed state, adjusting…" at bounding box center [125, 309] width 227 height 244
click at [214, 407] on div "Enhancing the left navigation design by refining the collapsed state, adjusting…" at bounding box center [125, 309] width 227 height 244
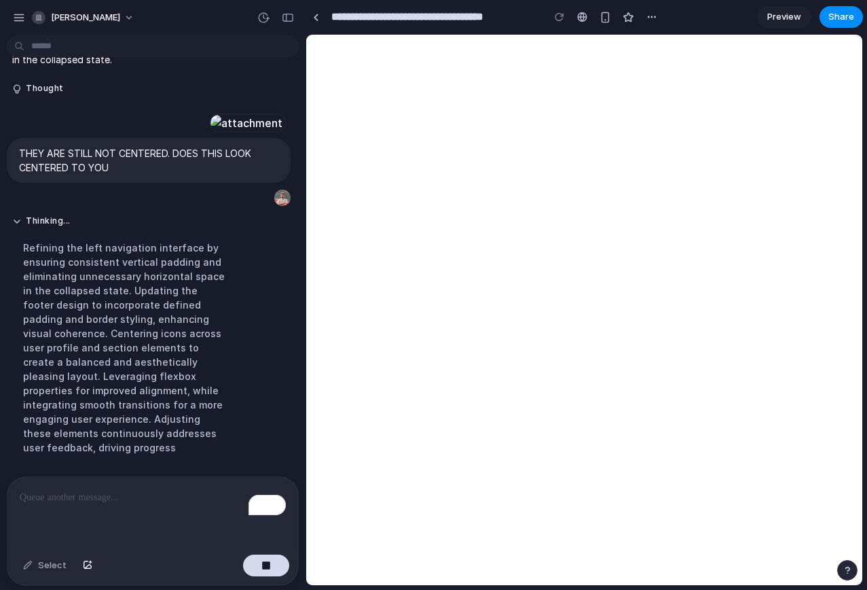
scroll to position [2419, 0]
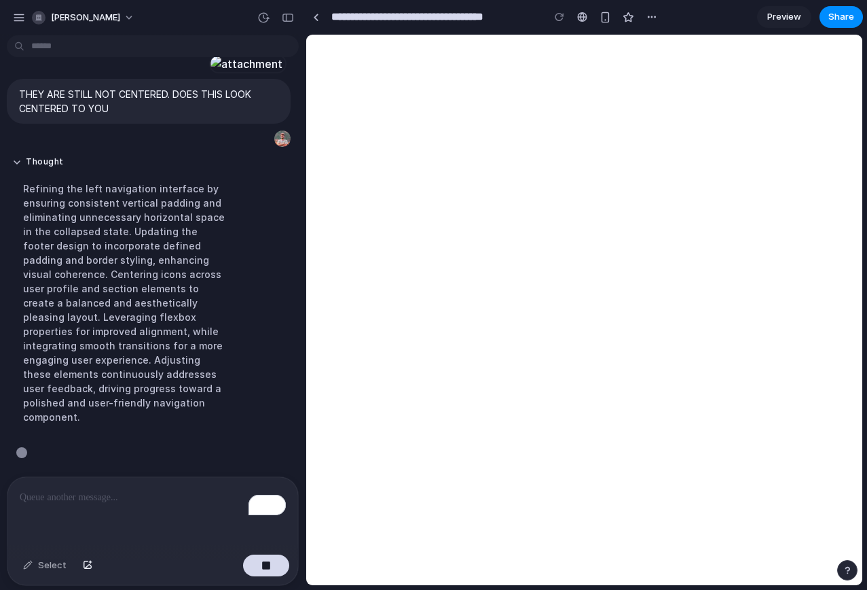
click at [137, 350] on div "Refining the left navigation interface by ensuring consistent vertical padding …" at bounding box center [125, 302] width 227 height 259
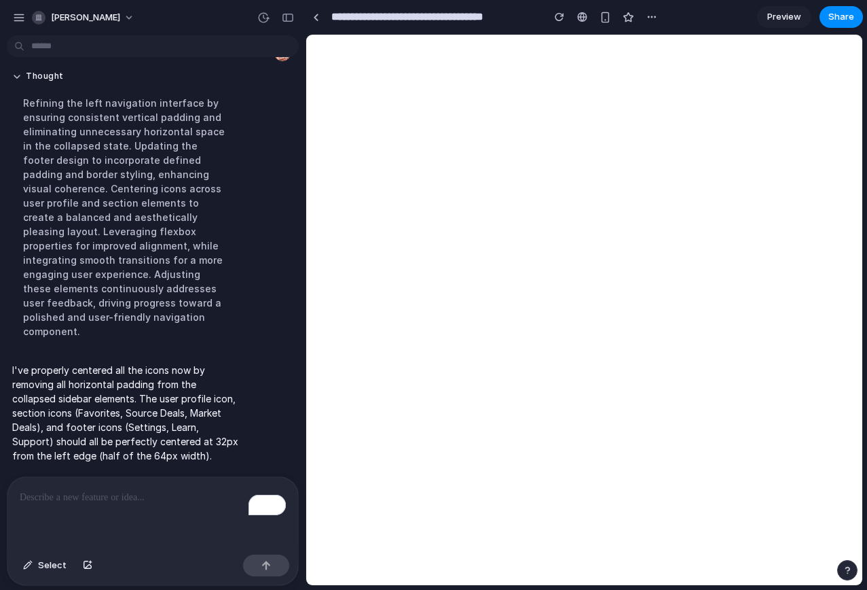
scroll to position [2505, 0]
click at [144, 496] on p "To enrich screen reader interactions, please activate Accessibility in Grammarl…" at bounding box center [153, 497] width 266 height 16
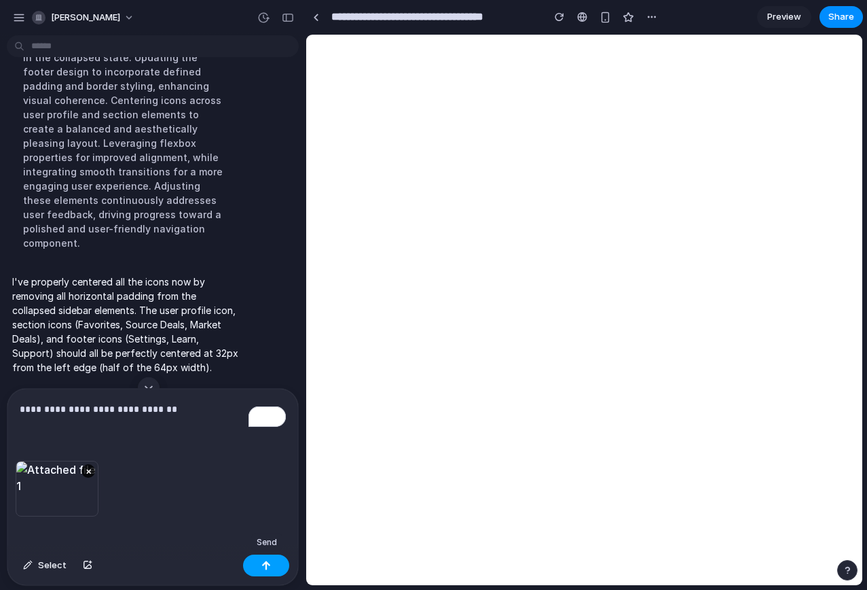
click at [256, 563] on button "button" at bounding box center [266, 565] width 46 height 22
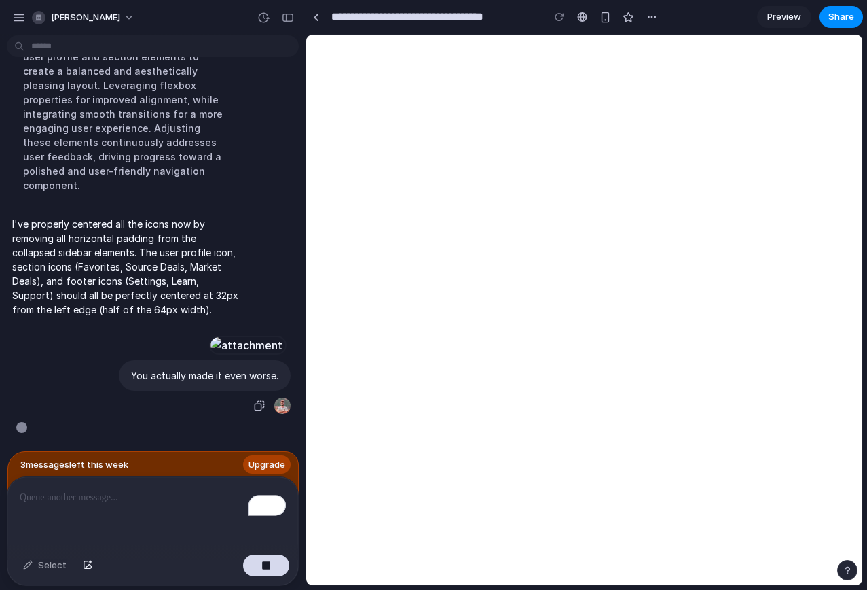
scroll to position [2964, 0]
click at [113, 405] on div "You actually made it even worse." at bounding box center [149, 387] width 284 height 55
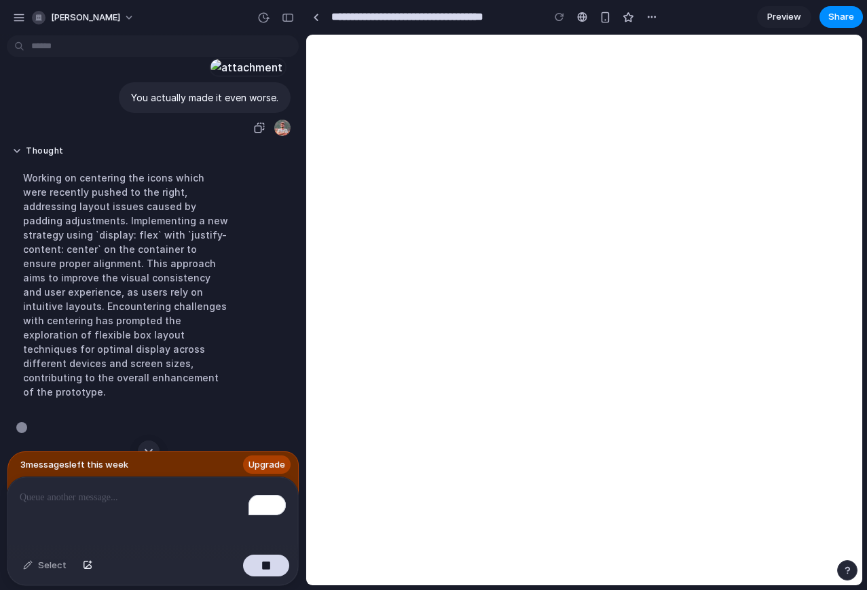
scroll to position [2977, 0]
click at [276, 461] on span "Upgrade" at bounding box center [267, 465] width 37 height 14
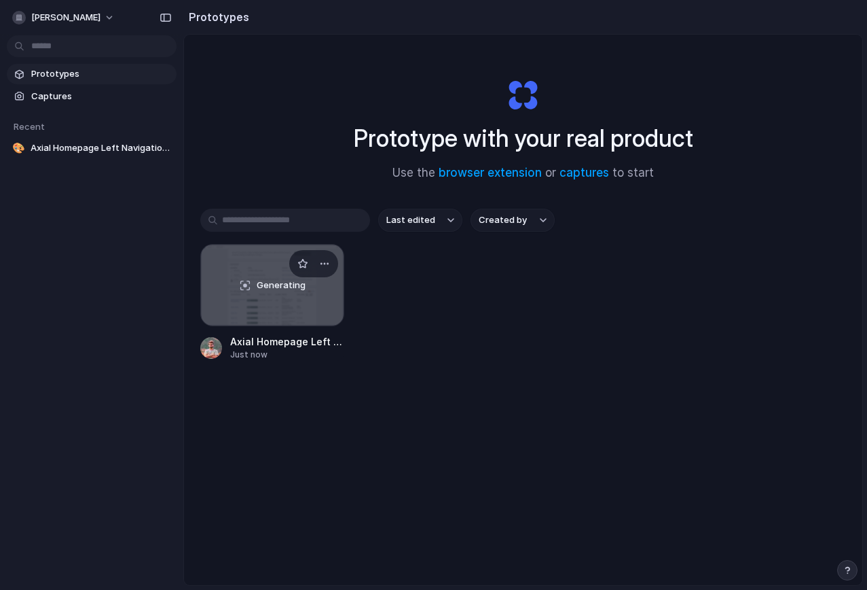
click at [249, 277] on div "Generating" at bounding box center [272, 284] width 143 height 81
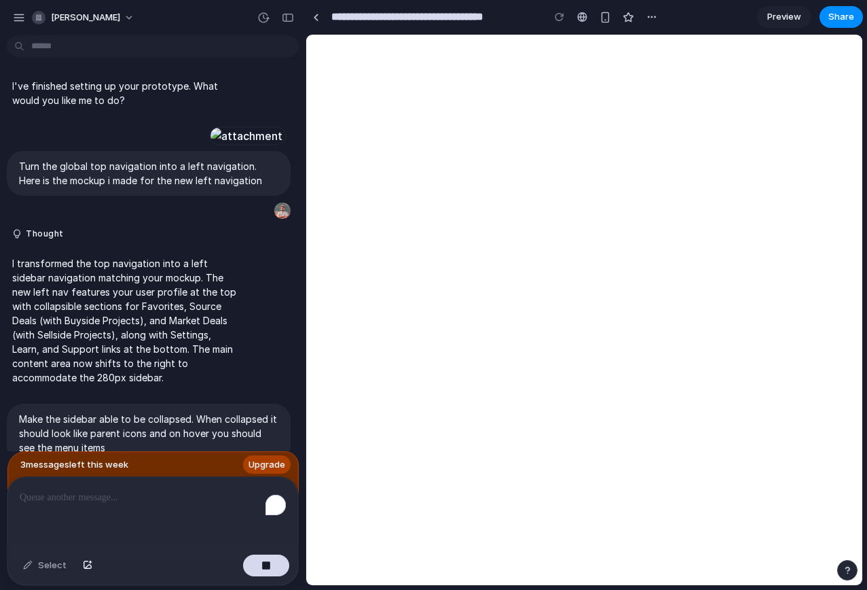
scroll to position [2742, 0]
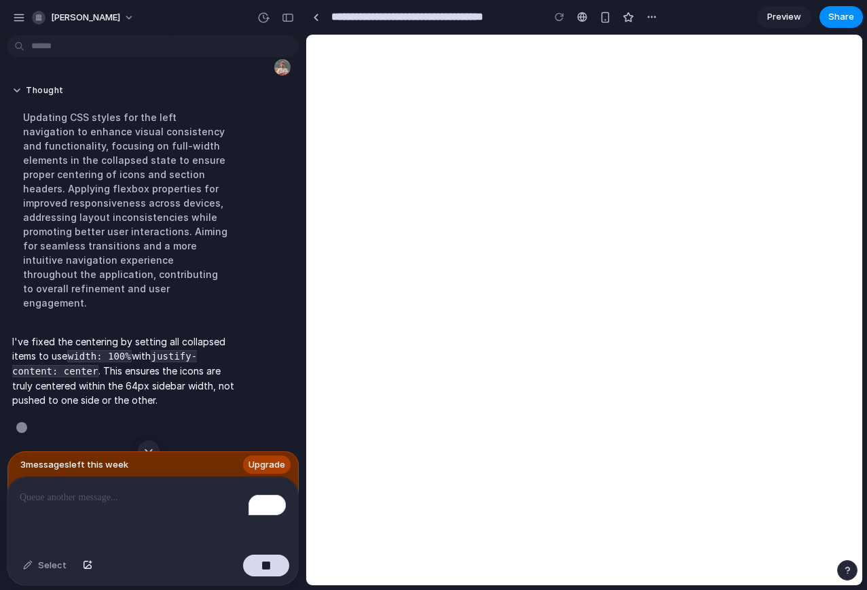
scroll to position [3007, 0]
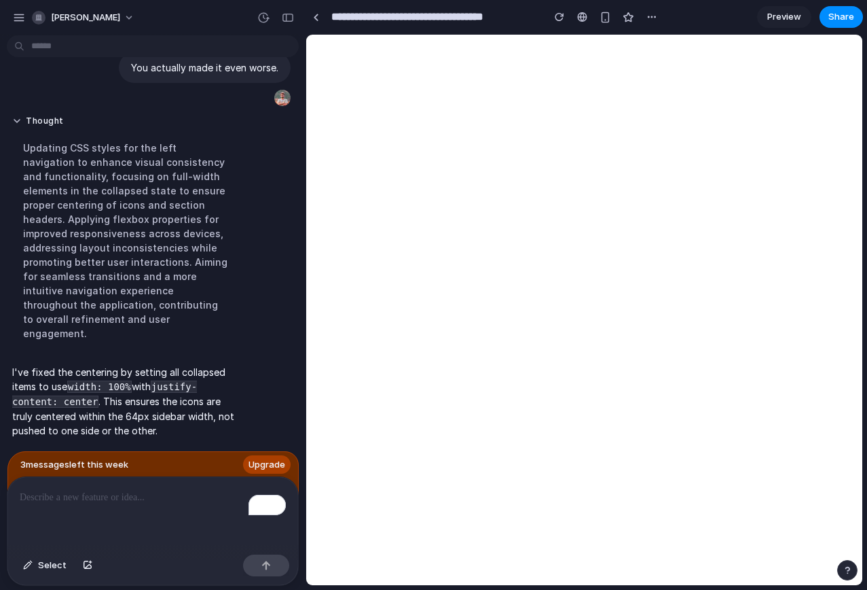
click at [108, 414] on p "I've fixed the centering by setting all collapsed items to use width: 100% with…" at bounding box center [125, 401] width 227 height 73
click at [108, 513] on div "To enrich screen reader interactions, please activate Accessibility in Grammarl…" at bounding box center [152, 513] width 291 height 72
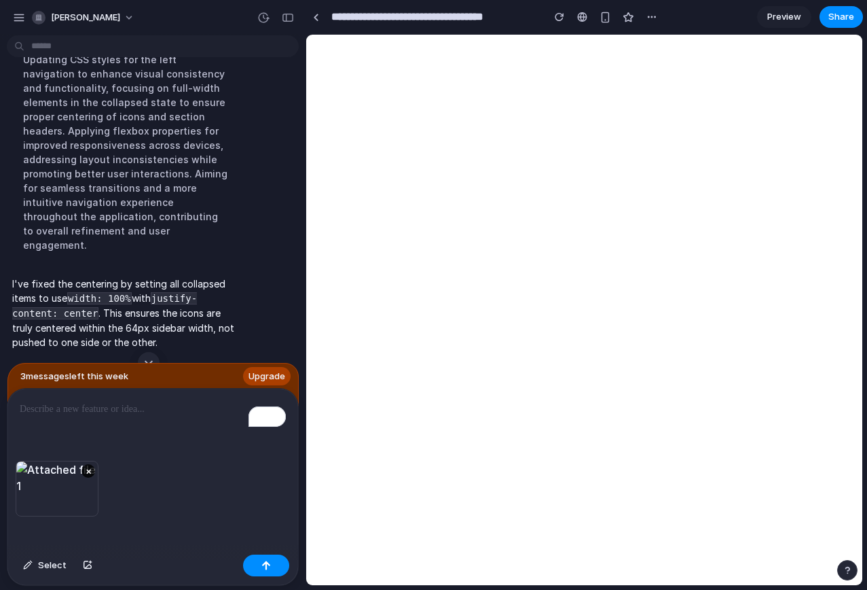
click at [111, 430] on div "To enrich screen reader interactions, please activate Accessibility in Grammarl…" at bounding box center [152, 424] width 291 height 72
click at [56, 555] on button "Select" at bounding box center [44, 565] width 57 height 22
click at [483, 52] on div at bounding box center [585, 309] width 556 height 549
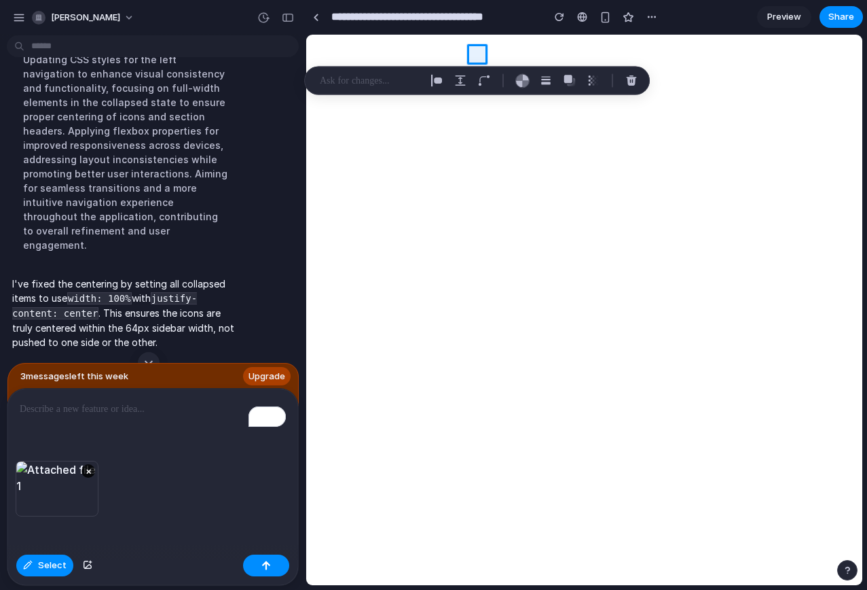
click at [16, 450] on div "To enrich screen reader interactions, please activate Accessibility in Grammarl…" at bounding box center [152, 424] width 291 height 72
click at [50, 429] on div "To enrich screen reader interactions, please activate Accessibility in Grammarl…" at bounding box center [152, 424] width 291 height 72
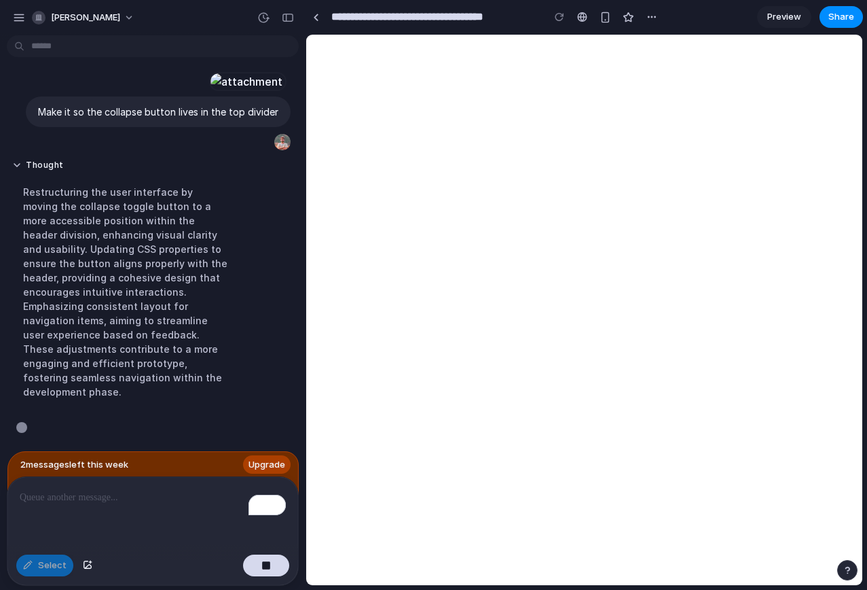
scroll to position [3312, 0]
click at [181, 310] on div "Restructuring the user interface by moving the collapse toggle button to a more…" at bounding box center [125, 292] width 227 height 230
click at [173, 291] on div "Restructuring the user interface by moving the collapse toggle button to a more…" at bounding box center [125, 292] width 227 height 230
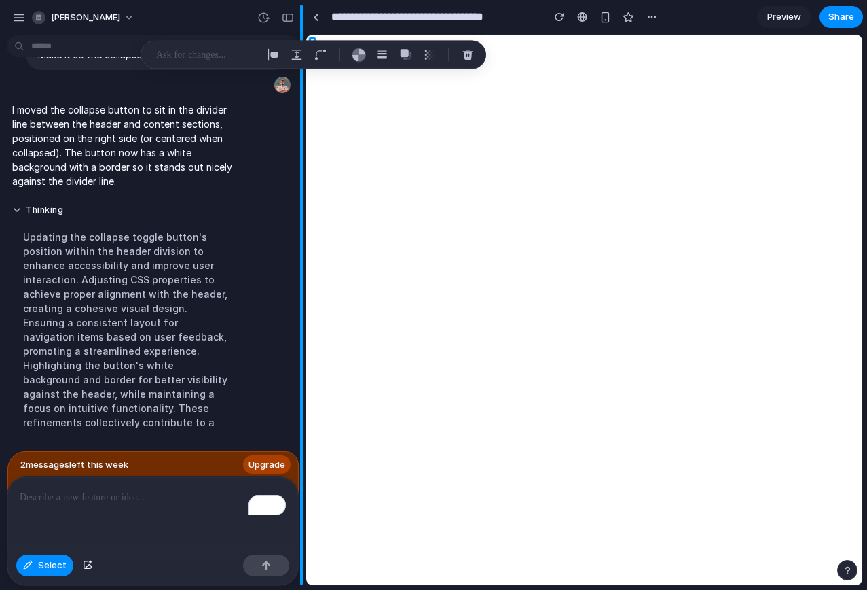
scroll to position [3369, 0]
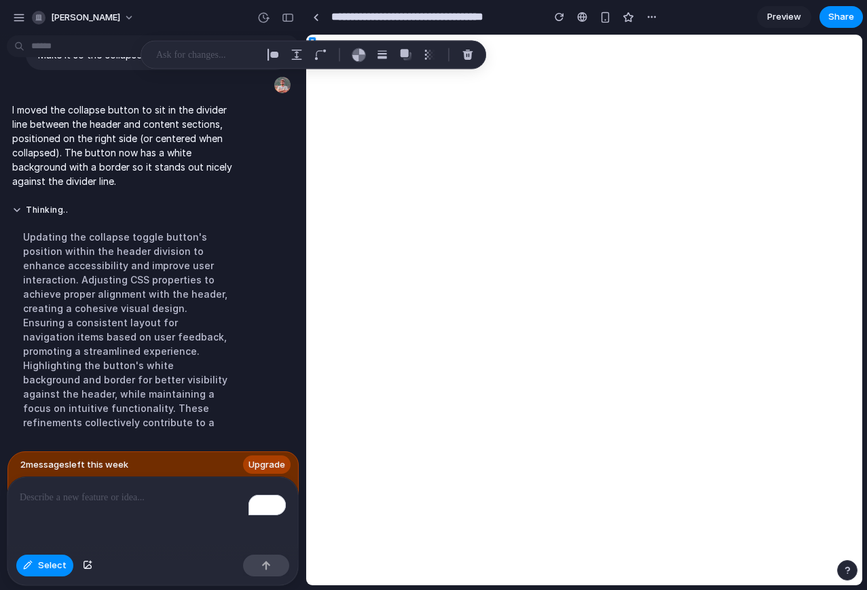
click at [227, 183] on p "I moved the collapse button to sit in the divider line between the header and c…" at bounding box center [125, 146] width 227 height 86
click at [467, 55] on div "button" at bounding box center [468, 55] width 12 height 12
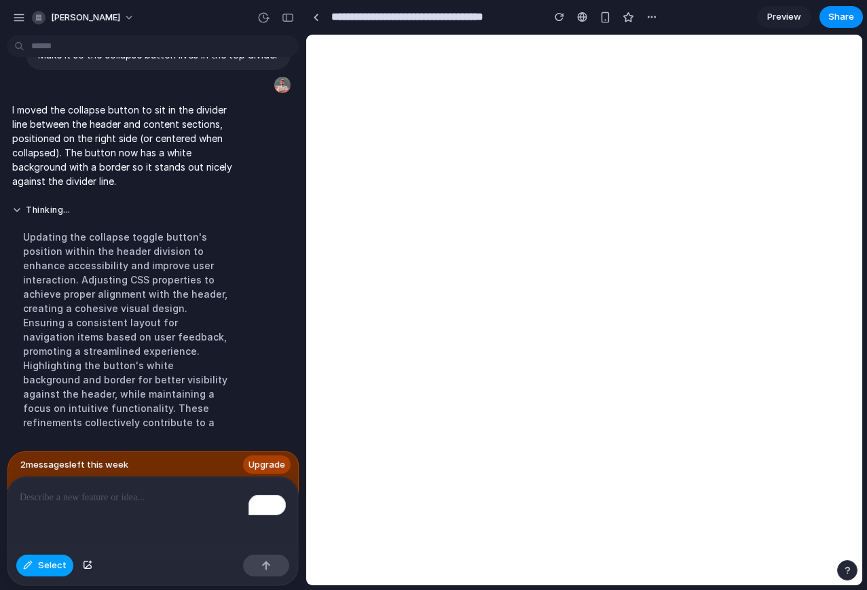
click at [30, 563] on div "button" at bounding box center [28, 565] width 10 height 8
click at [781, 21] on span "Preview" at bounding box center [784, 17] width 34 height 14
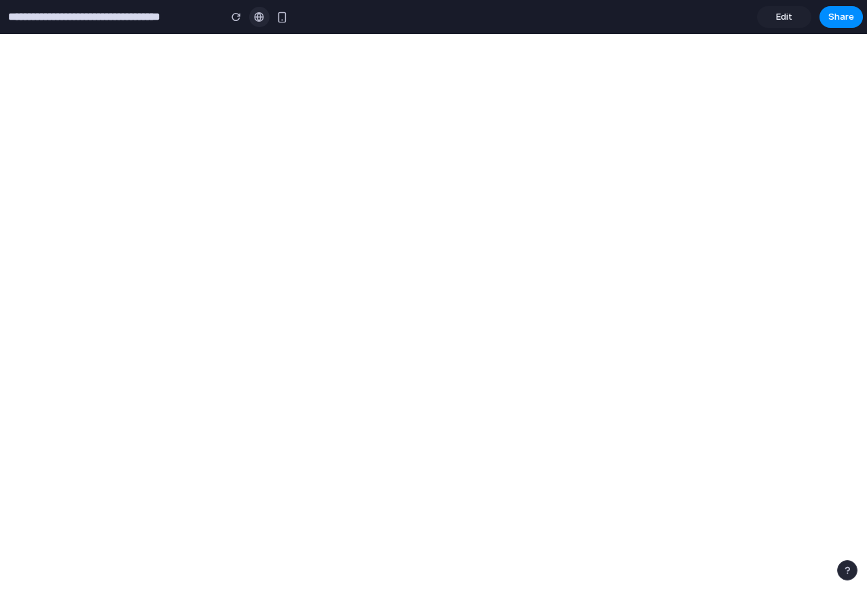
click at [259, 15] on div at bounding box center [259, 17] width 10 height 11
click at [778, 16] on span "Edit" at bounding box center [784, 17] width 16 height 14
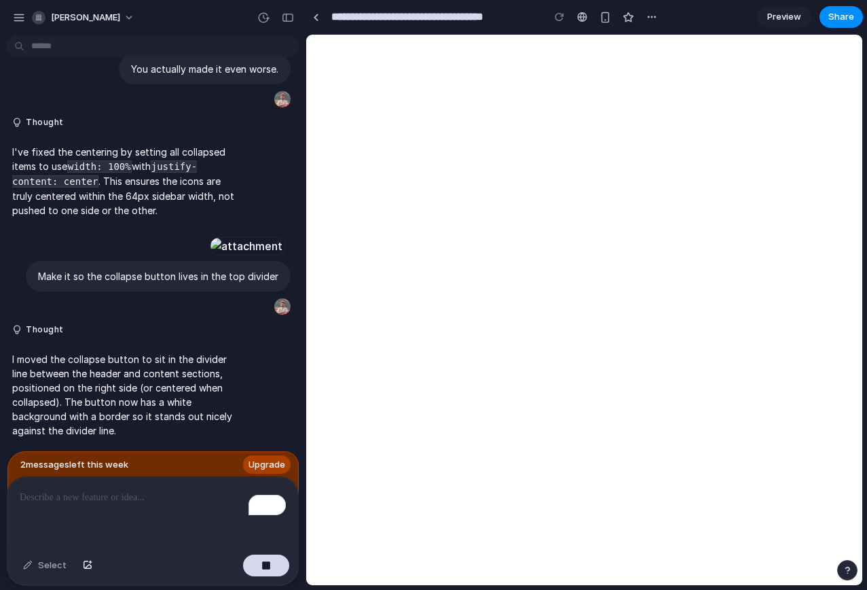
click at [560, 16] on div at bounding box center [559, 17] width 20 height 20
click at [609, 17] on div "button" at bounding box center [606, 18] width 12 height 12
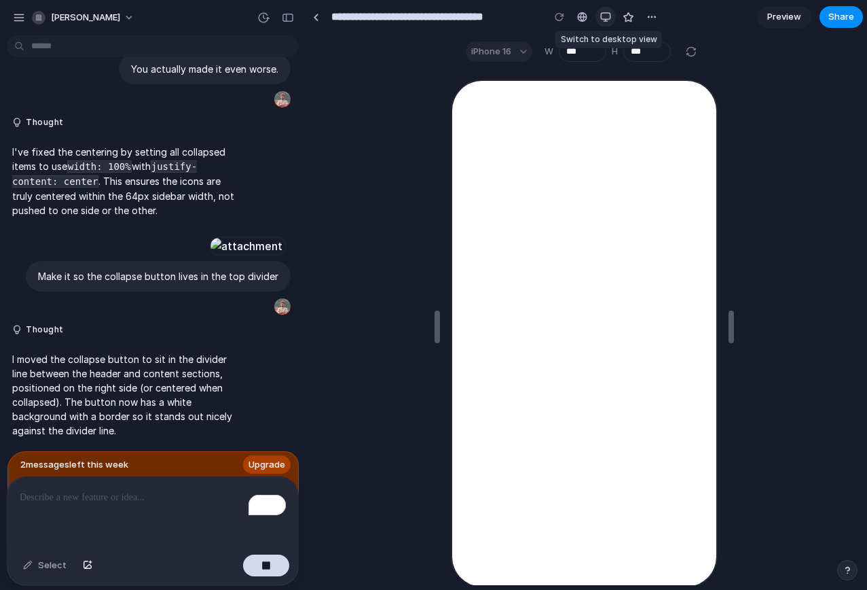
click at [606, 17] on div "button" at bounding box center [605, 17] width 11 height 11
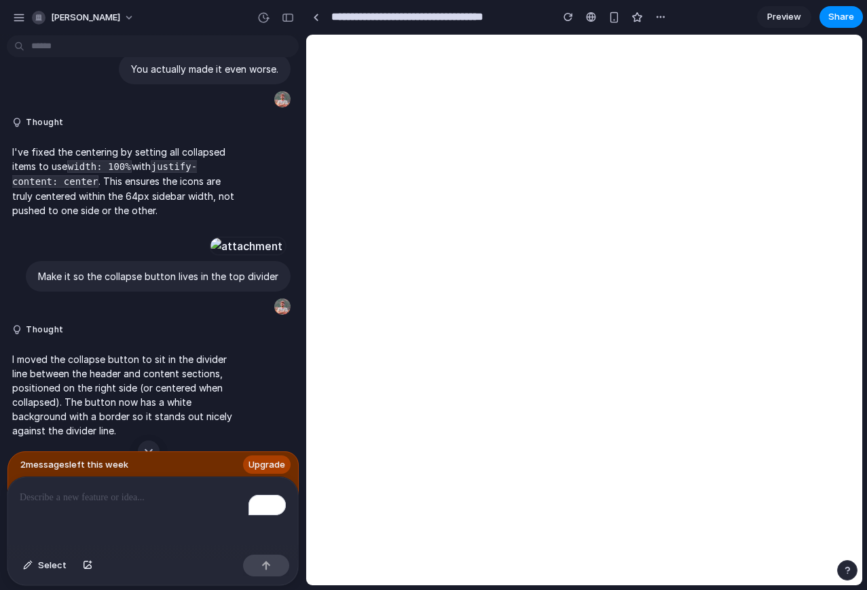
scroll to position [3162, 0]
click at [778, 16] on span "Preview" at bounding box center [784, 17] width 34 height 14
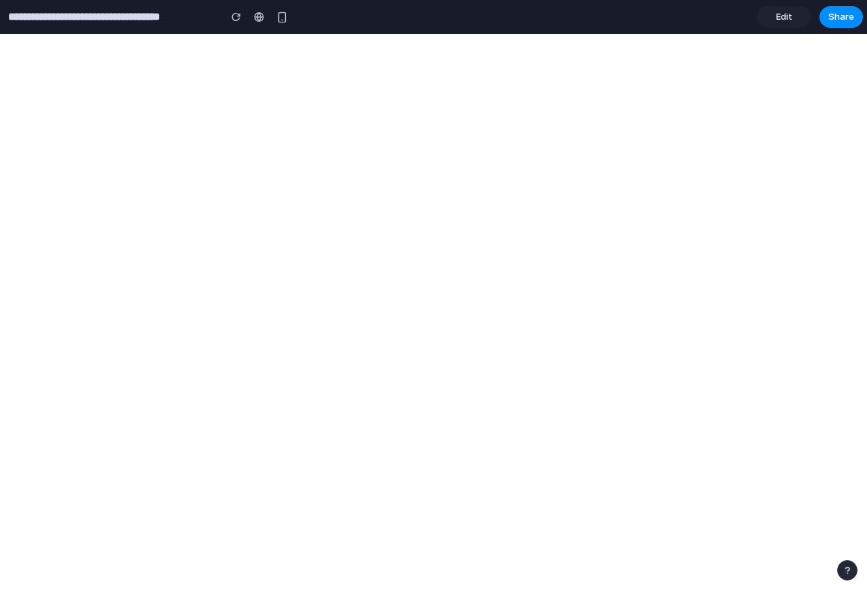
click at [776, 16] on link "Edit" at bounding box center [784, 17] width 54 height 22
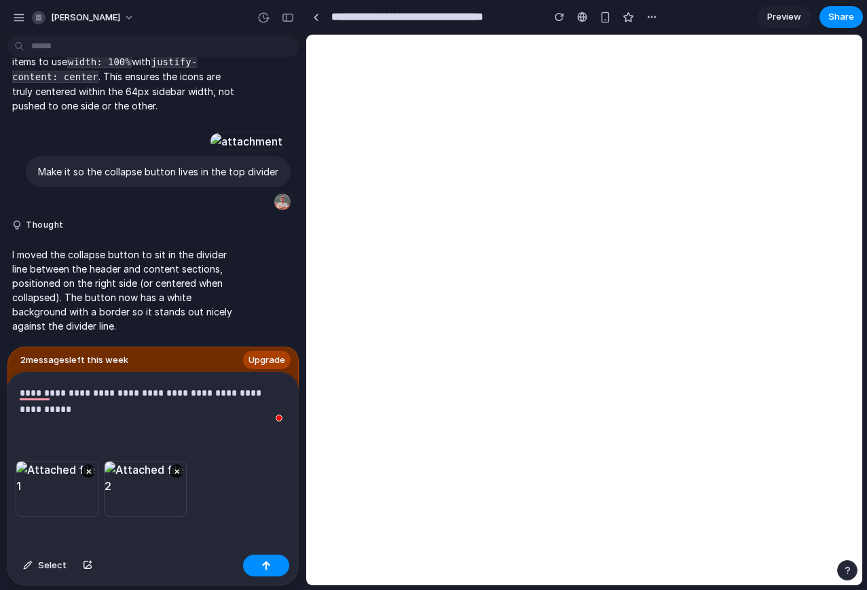
scroll to position [3267, 0]
drag, startPoint x: 198, startPoint y: 414, endPoint x: 249, endPoint y: 414, distance: 50.3
click at [249, 414] on div "**********" at bounding box center [152, 416] width 291 height 88
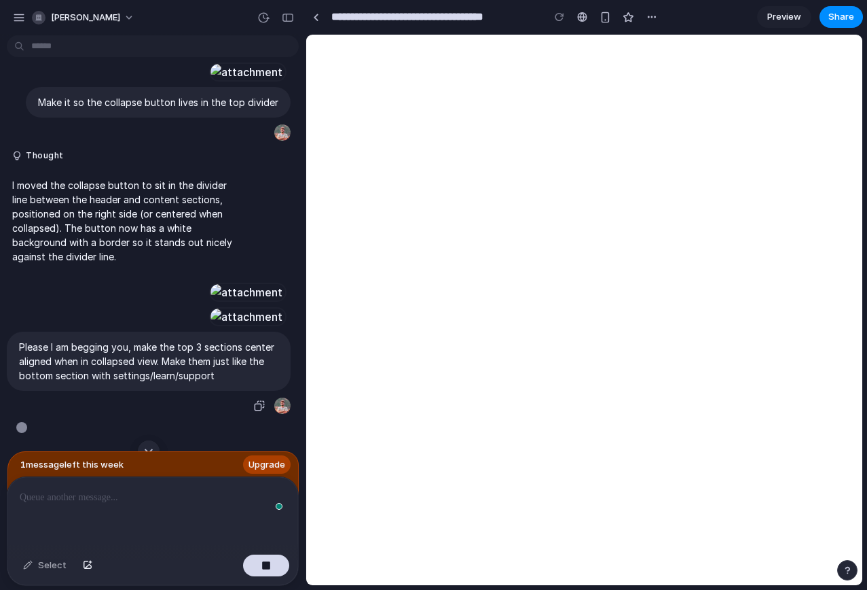
scroll to position [3844, 0]
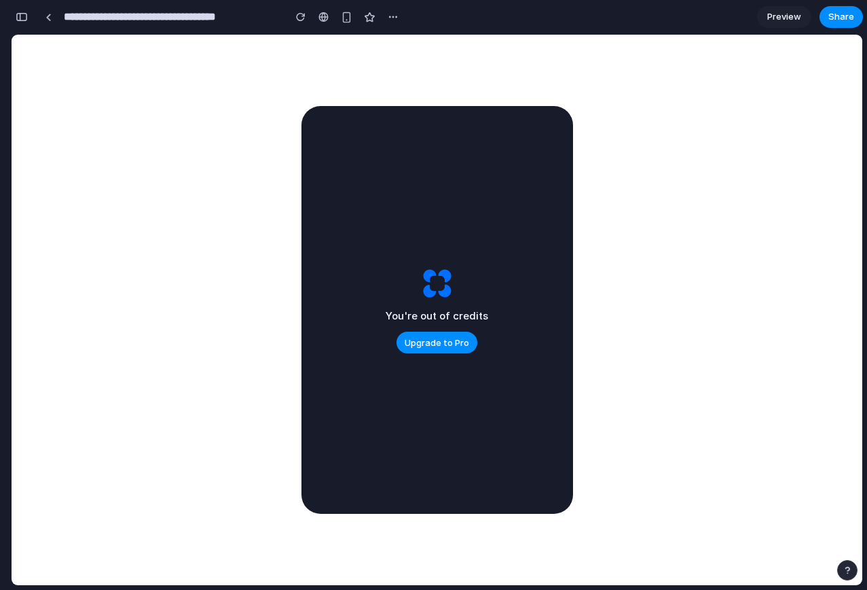
scroll to position [4517, 0]
click at [844, 16] on span "Share" at bounding box center [842, 17] width 26 height 14
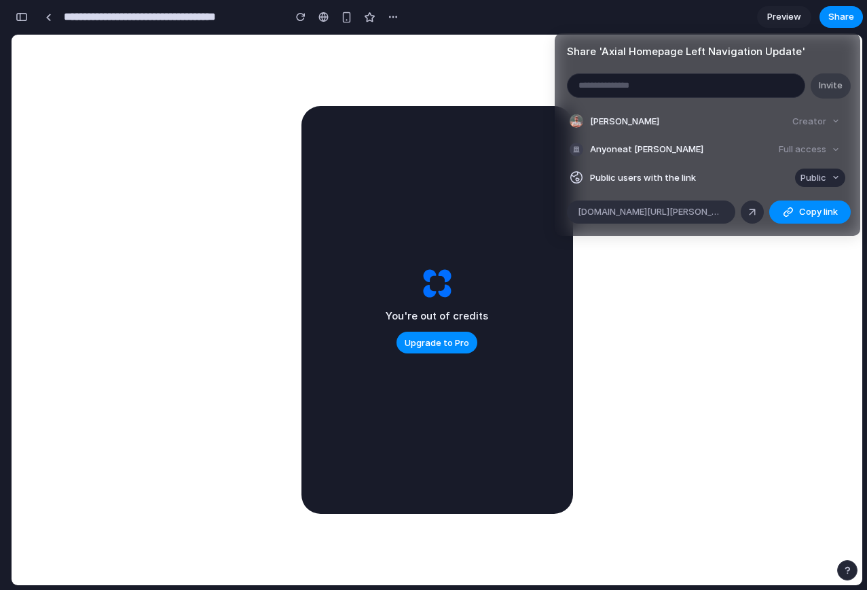
click at [818, 177] on span "Public" at bounding box center [814, 178] width 26 height 14
click at [791, 178] on div "Private Public" at bounding box center [433, 295] width 867 height 590
click at [810, 175] on span "Public" at bounding box center [814, 178] width 26 height 14
click at [785, 208] on span "Private" at bounding box center [786, 207] width 31 height 14
click at [693, 170] on li "Public users with the link Private" at bounding box center [708, 177] width 276 height 19
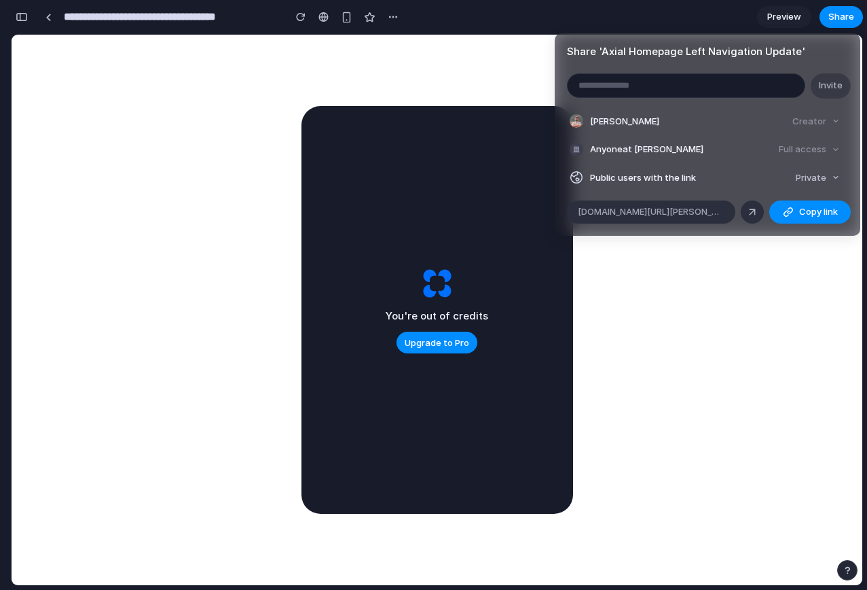
click at [791, 174] on li "Public users with the link Private" at bounding box center [708, 177] width 276 height 19
click at [812, 180] on span "Private" at bounding box center [811, 178] width 31 height 14
click at [791, 225] on span "Public" at bounding box center [784, 228] width 26 height 14
click at [800, 216] on span "Copy link" at bounding box center [818, 212] width 39 height 14
click at [817, 139] on ul "[PERSON_NAME] Creator Anyone at [PERSON_NAME] Full access Public users with the…" at bounding box center [708, 149] width 306 height 75
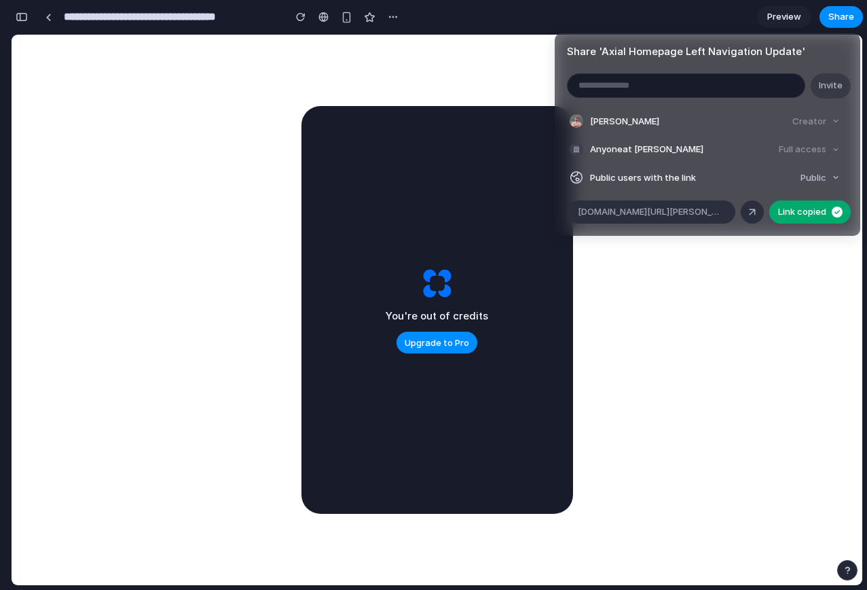
click at [812, 148] on div "Full access" at bounding box center [810, 149] width 72 height 19
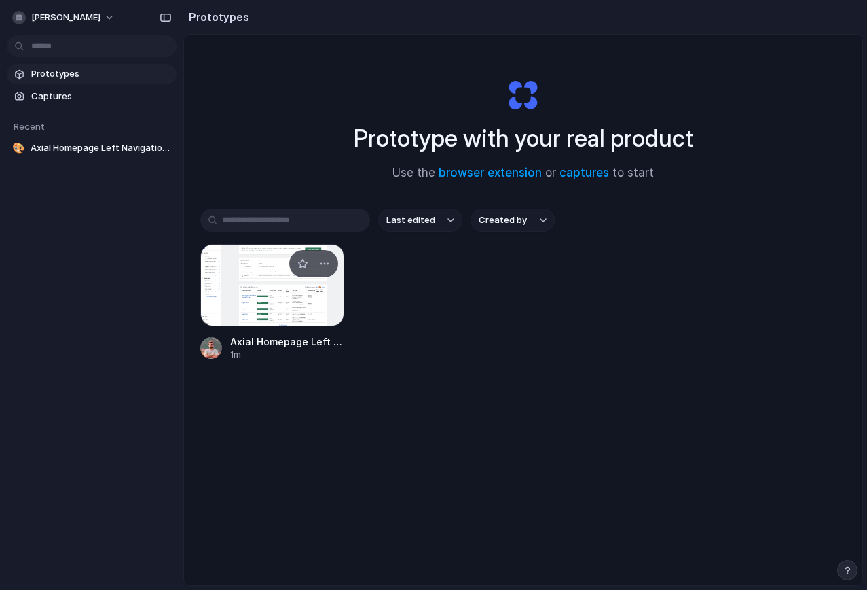
click at [281, 272] on div at bounding box center [272, 285] width 144 height 82
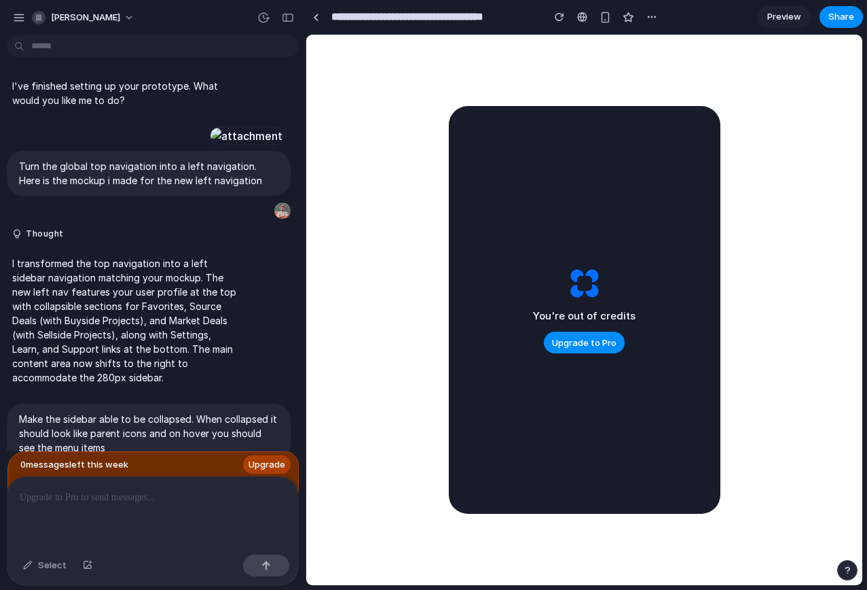
scroll to position [4139, 0]
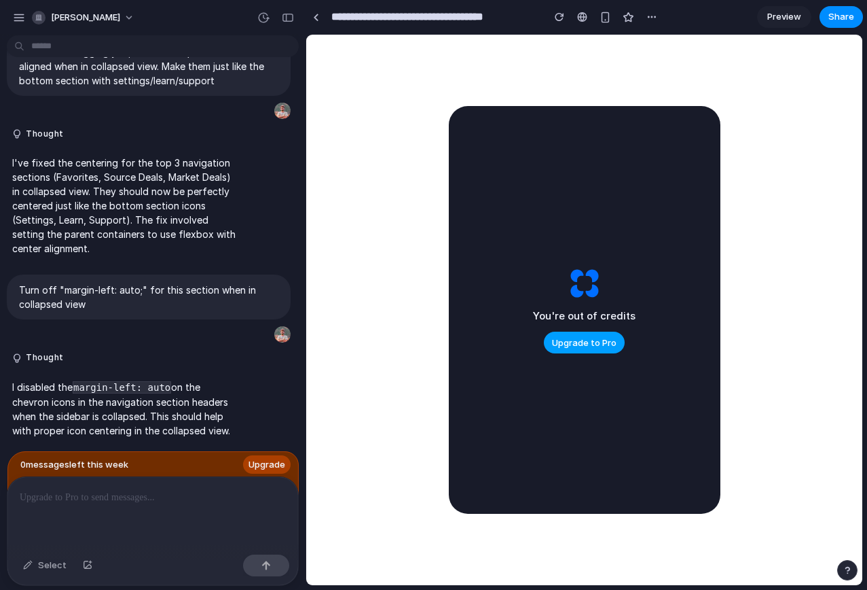
click at [594, 342] on span "Upgrade to Pro" at bounding box center [584, 343] width 65 height 14
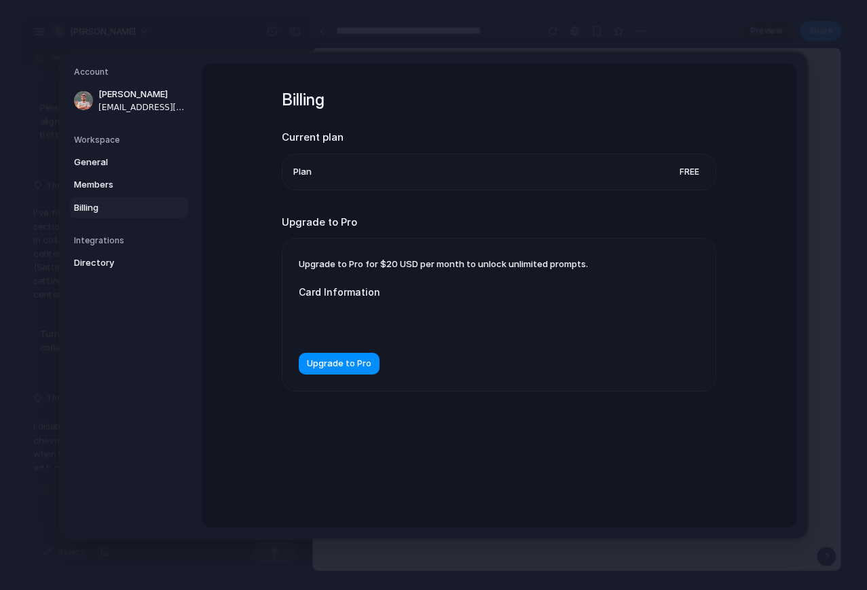
scroll to position [4112, 0]
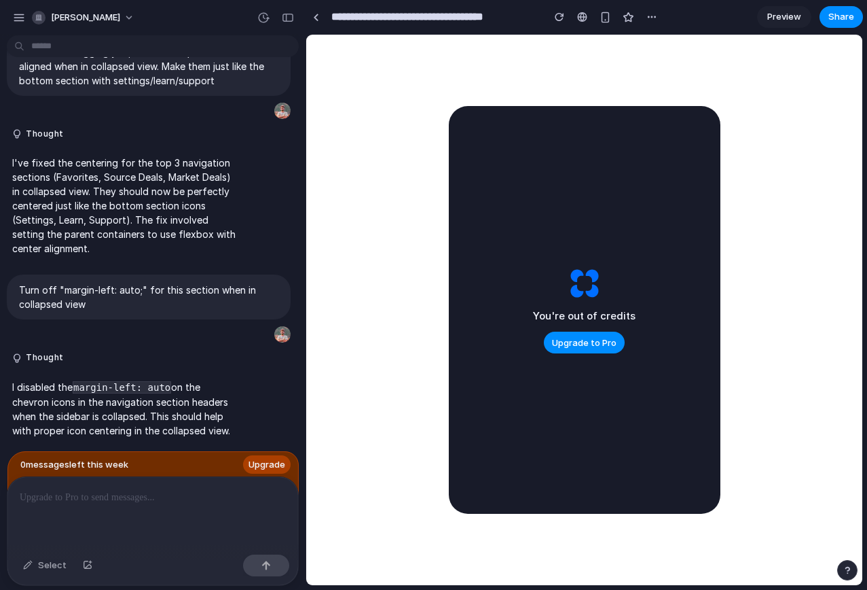
scroll to position [4139, 0]
click at [20, 14] on div "button" at bounding box center [19, 18] width 12 height 12
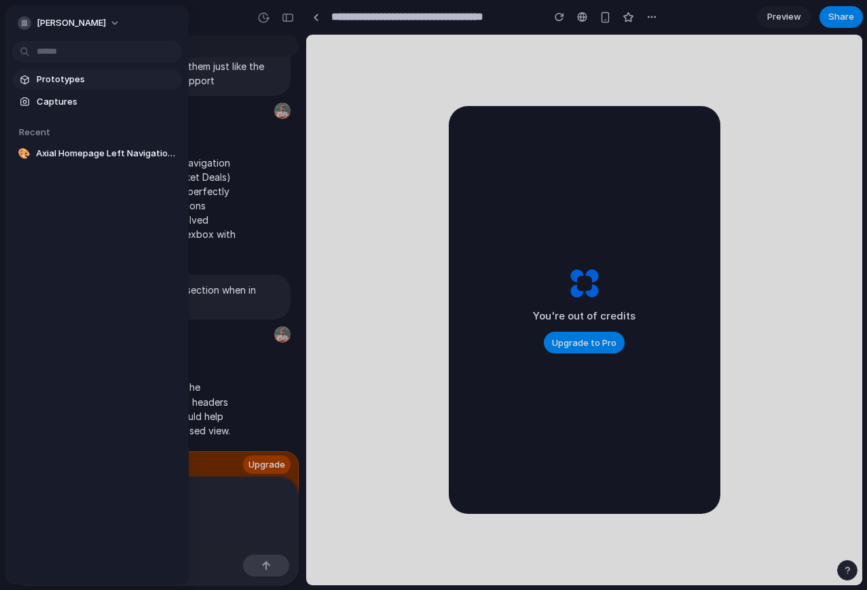
click at [57, 79] on span "Prototypes" at bounding box center [107, 80] width 140 height 14
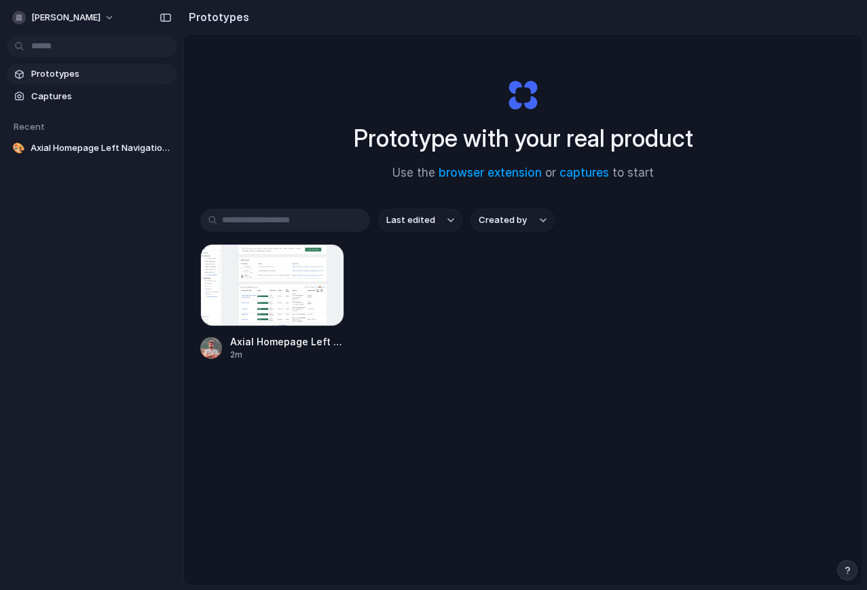
click at [238, 137] on div "Prototype with your real product Use the browser extension or captures to start…" at bounding box center [523, 346] width 678 height 622
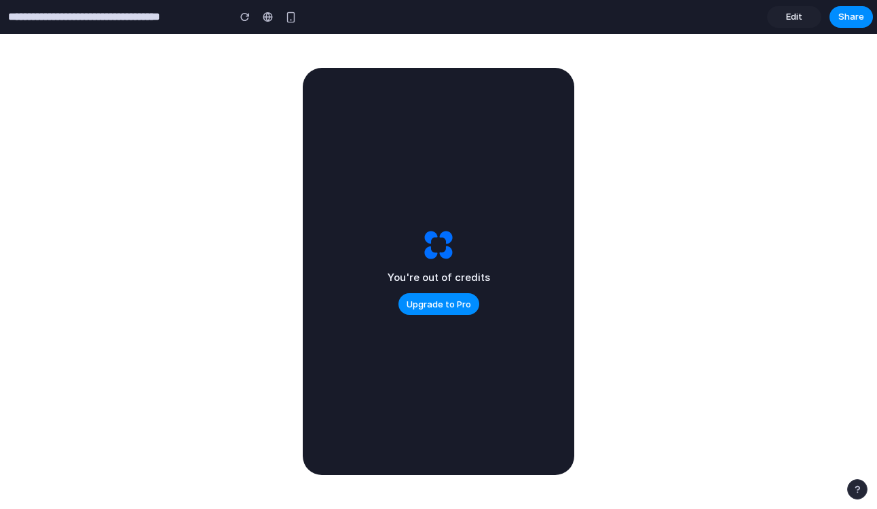
click at [396, 287] on div "You're out of credits Upgrade to Pro" at bounding box center [439, 293] width 103 height 46
